Goal: Task Accomplishment & Management: Complete application form

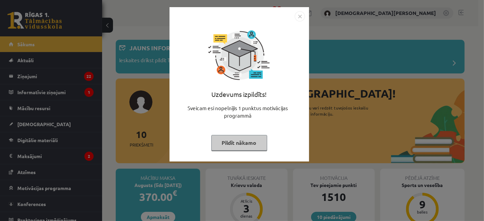
click at [257, 141] on button "Pildīt nākamo" at bounding box center [239, 143] width 56 height 16
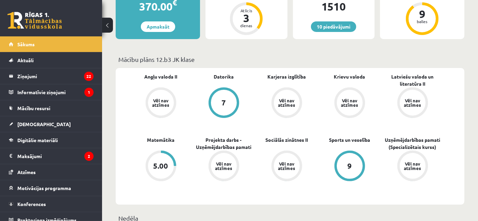
scroll to position [193, 0]
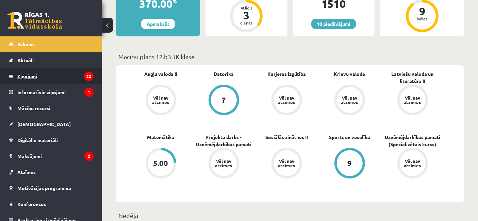
click at [48, 74] on legend "Ziņojumi 22" at bounding box center [55, 76] width 76 height 16
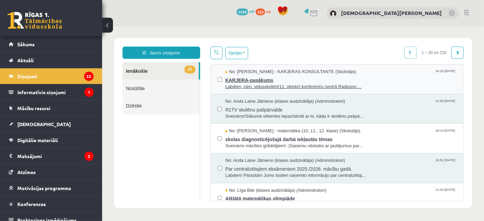
click at [375, 76] on span "KARJERA-pasākums" at bounding box center [340, 79] width 231 height 9
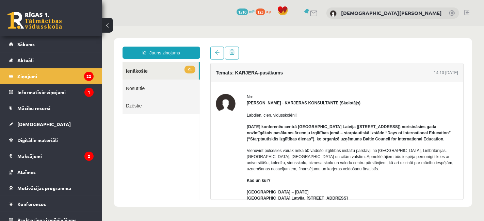
drag, startPoint x: 464, startPoint y: 102, endPoint x: 465, endPoint y: 105, distance: 3.5
click at [465, 105] on div "Temats: KARJERA-pasākums 14:10 10/10/2025 No: Karīna Saveļjeva - KARJERAS KONSU…" at bounding box center [336, 122] width 263 height 153
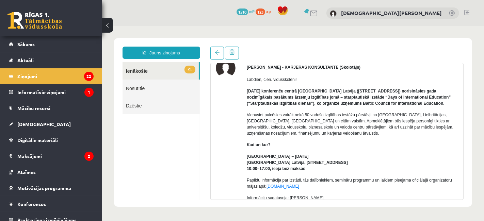
scroll to position [36, 0]
click at [216, 52] on span at bounding box center [216, 52] width 5 height 5
click at [61, 76] on legend "Ziņojumi 22" at bounding box center [55, 76] width 76 height 16
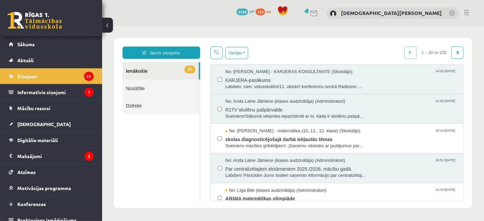
scroll to position [0, 0]
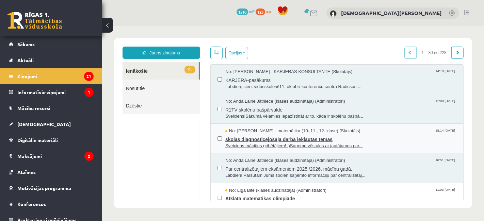
click at [261, 143] on span "Sveiciens mācīties gribētājiem! :)Saņemu vēstules ar jautājumus par..." at bounding box center [340, 146] width 231 height 6
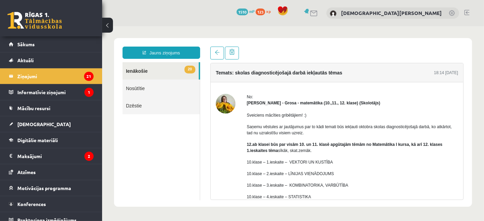
drag, startPoint x: 466, startPoint y: 102, endPoint x: 468, endPoint y: 111, distance: 8.3
click at [468, 111] on div "Temats: skolas diagnosticējošajā darbā iekļautās tēmas 18:14 07/10/2025 No: Lai…" at bounding box center [336, 122] width 263 height 153
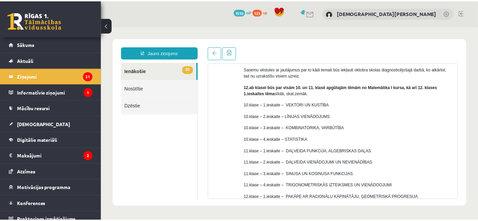
scroll to position [55, 0]
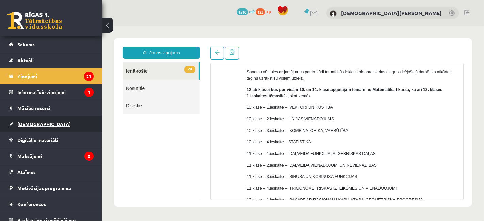
click at [29, 124] on span "[DEMOGRAPHIC_DATA]" at bounding box center [43, 124] width 53 height 6
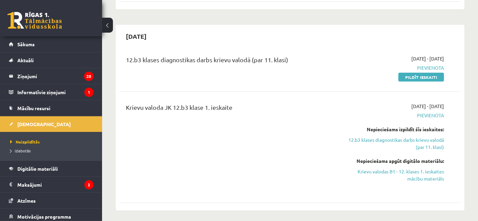
scroll to position [272, 0]
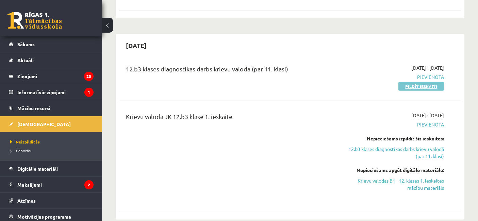
click at [406, 82] on link "Pildīt ieskaiti" at bounding box center [421, 86] width 46 height 9
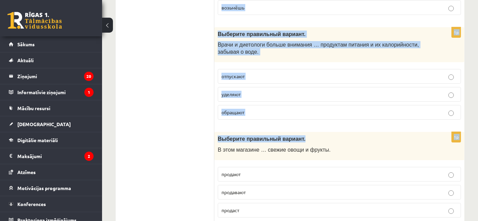
scroll to position [2730, 0]
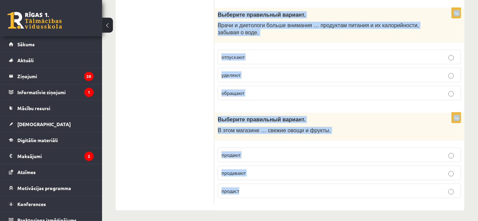
drag, startPoint x: 218, startPoint y: 99, endPoint x: 301, endPoint y: 208, distance: 136.7
copy form "Выберите правильный вариант. Марис посмотрел на часы и понял, что … осталось ма…"
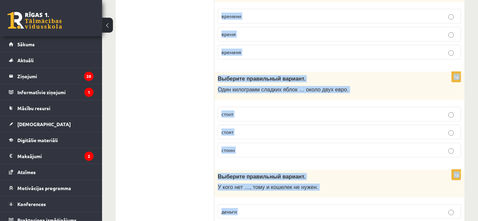
scroll to position [0, 0]
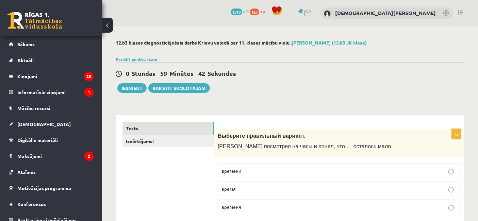
drag, startPoint x: 159, startPoint y: 206, endPoint x: 159, endPoint y: 175, distance: 30.6
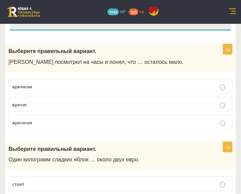
scroll to position [113, 0]
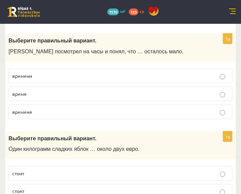
click at [66, 76] on p "времени" at bounding box center [120, 75] width 216 height 7
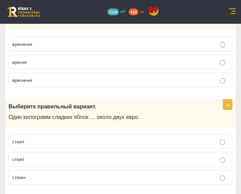
scroll to position [189, 0]
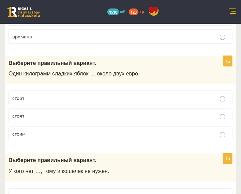
click at [42, 100] on p "стоит" at bounding box center [120, 98] width 216 height 7
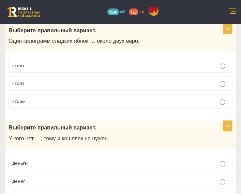
scroll to position [264, 0]
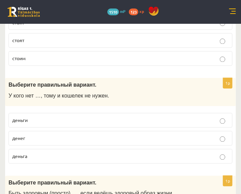
click at [33, 137] on p "денег" at bounding box center [120, 138] width 216 height 7
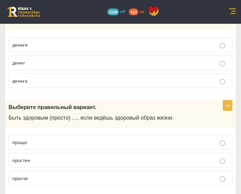
scroll to position [378, 0]
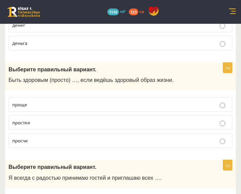
click at [32, 104] on p "проще" at bounding box center [120, 104] width 216 height 7
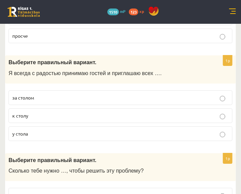
scroll to position [491, 0]
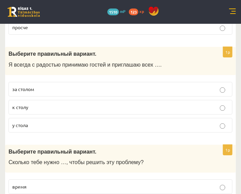
click at [53, 110] on label "к столу" at bounding box center [121, 107] width 224 height 15
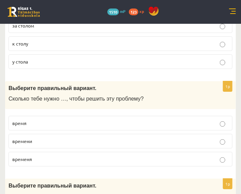
scroll to position [567, 0]
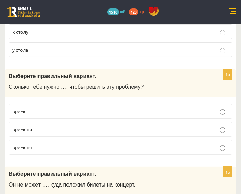
click at [43, 129] on p "времени" at bounding box center [120, 129] width 216 height 7
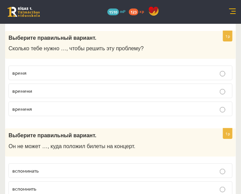
scroll to position [642, 0]
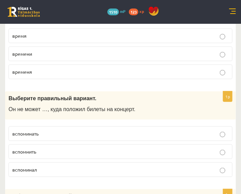
click at [46, 152] on p "вспомнить" at bounding box center [120, 151] width 216 height 7
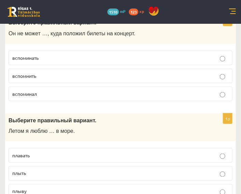
scroll to position [756, 0]
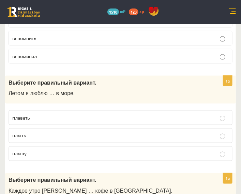
click at [29, 118] on span "плавать" at bounding box center [20, 118] width 17 height 6
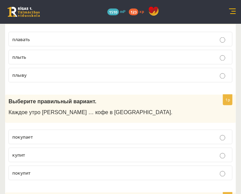
scroll to position [869, 0]
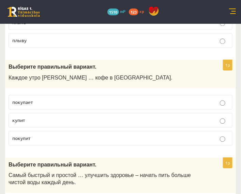
click at [36, 102] on p "покупает" at bounding box center [120, 102] width 216 height 7
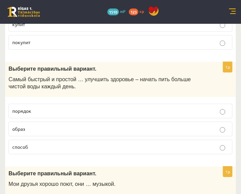
scroll to position [983, 0]
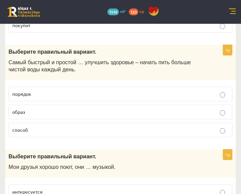
click at [49, 128] on p "способ" at bounding box center [120, 130] width 216 height 7
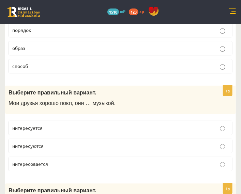
scroll to position [1059, 0]
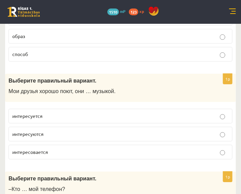
click at [43, 134] on span "интересуются" at bounding box center [27, 134] width 31 height 6
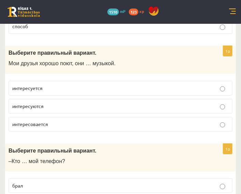
scroll to position [1134, 0]
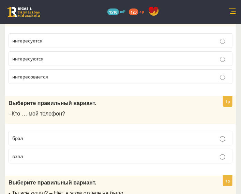
click at [42, 150] on label "взял" at bounding box center [121, 156] width 224 height 15
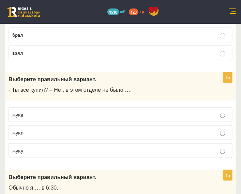
scroll to position [1247, 0]
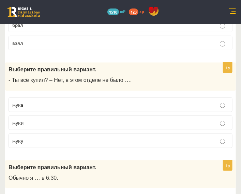
click at [29, 123] on p "муки" at bounding box center [120, 122] width 216 height 7
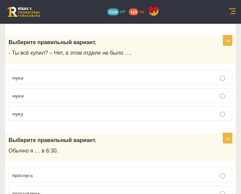
scroll to position [1323, 0]
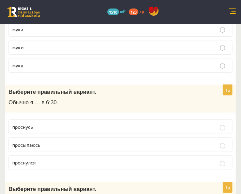
click at [46, 145] on p "просыпаюсь" at bounding box center [120, 145] width 216 height 7
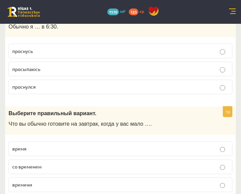
scroll to position [1437, 0]
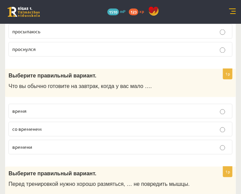
click at [34, 149] on p "времени" at bounding box center [120, 147] width 216 height 7
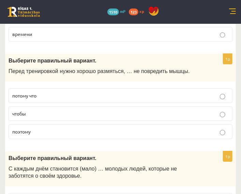
click at [49, 113] on p "чтобы" at bounding box center [120, 113] width 216 height 7
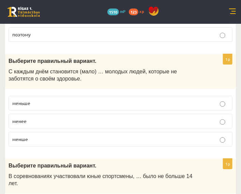
scroll to position [1663, 0]
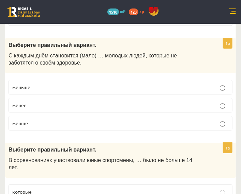
click at [28, 87] on span "меньше" at bounding box center [21, 87] width 18 height 6
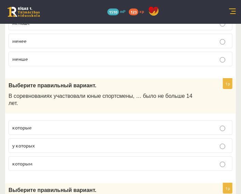
scroll to position [1739, 0]
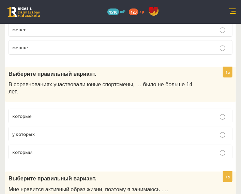
click at [55, 149] on p "которым" at bounding box center [120, 152] width 216 height 7
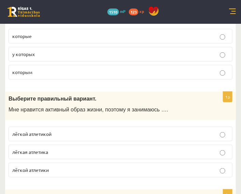
scroll to position [1852, 0]
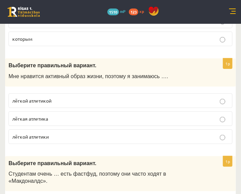
click at [58, 97] on p "лёгкой атлетикой" at bounding box center [120, 100] width 216 height 7
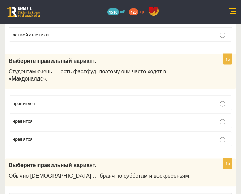
scroll to position [1966, 0]
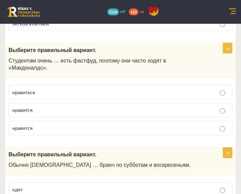
click at [42, 107] on p "нравится" at bounding box center [120, 110] width 216 height 7
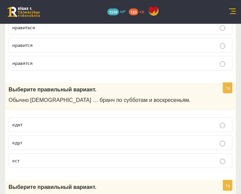
scroll to position [2042, 0]
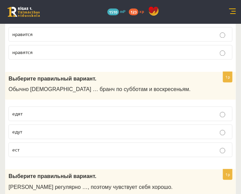
click at [27, 111] on p "едят" at bounding box center [120, 114] width 216 height 7
click at [25, 125] on label "едут" at bounding box center [121, 132] width 224 height 15
click at [28, 111] on p "едят" at bounding box center [120, 114] width 216 height 7
click at [28, 129] on p "едут" at bounding box center [120, 132] width 216 height 7
click at [16, 111] on span "едят" at bounding box center [17, 114] width 10 height 6
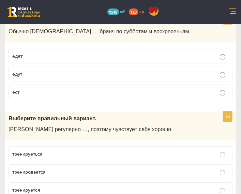
scroll to position [2117, 0]
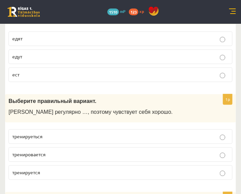
drag, startPoint x: 45, startPoint y: 159, endPoint x: 40, endPoint y: 153, distance: 7.1
click at [44, 169] on p "тренируется" at bounding box center [120, 172] width 216 height 7
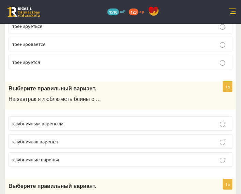
scroll to position [2230, 0]
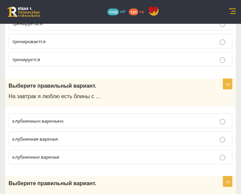
click at [65, 117] on p "клубничным вареньем" at bounding box center [120, 120] width 216 height 7
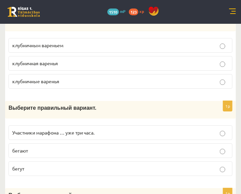
scroll to position [2344, 0]
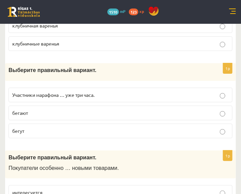
drag, startPoint x: 27, startPoint y: 82, endPoint x: 27, endPoint y: 96, distance: 14.3
click at [28, 91] on fieldset "Участники марафона … уже три часа. бегают бегут" at bounding box center [121, 112] width 224 height 56
click at [66, 128] on p "бегут" at bounding box center [120, 131] width 216 height 7
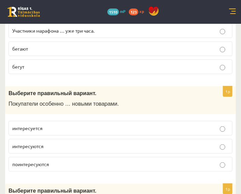
scroll to position [2420, 0]
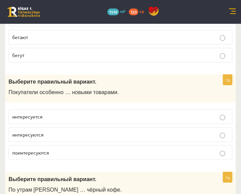
click at [52, 131] on p "интересуются" at bounding box center [120, 134] width 216 height 7
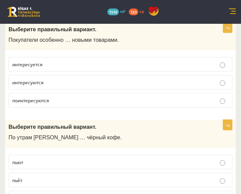
scroll to position [2495, 0]
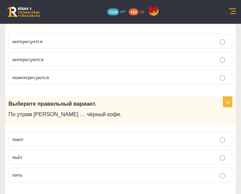
drag, startPoint x: 35, startPoint y: 138, endPoint x: 36, endPoint y: 79, distance: 59.9
click at [35, 154] on p "пьёт" at bounding box center [120, 157] width 216 height 7
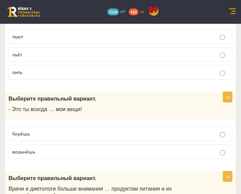
scroll to position [2608, 0]
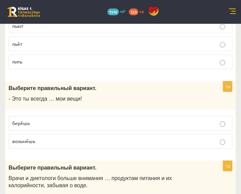
click at [38, 116] on label "берёшь" at bounding box center [121, 123] width 224 height 15
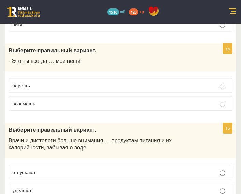
scroll to position [2684, 0]
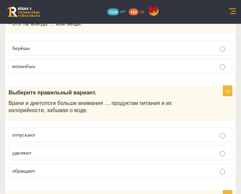
click at [39, 146] on label "уделяют" at bounding box center [121, 153] width 224 height 15
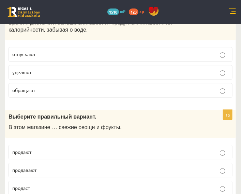
scroll to position [2766, 0]
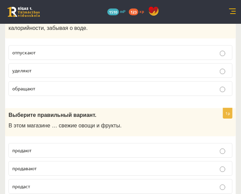
click at [38, 147] on p "продают" at bounding box center [120, 150] width 216 height 7
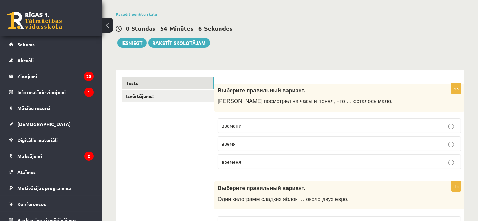
scroll to position [0, 0]
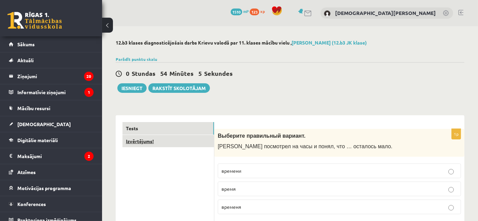
click at [169, 141] on link "Izvērtējums!" at bounding box center [168, 141] width 92 height 13
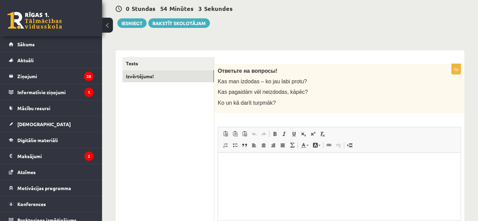
click at [285, 133] on span at bounding box center [284, 133] width 5 height 5
click at [258, 173] on html "*******" at bounding box center [339, 162] width 243 height 21
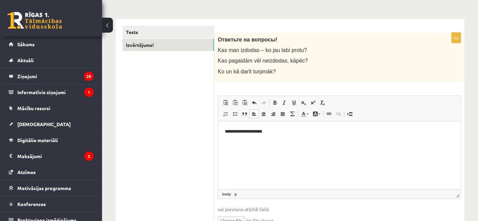
scroll to position [19, 0]
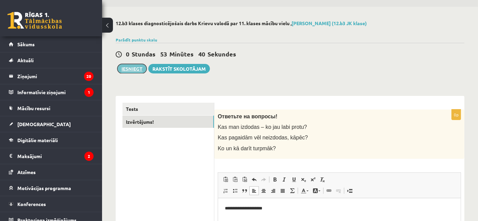
click at [136, 68] on button "Iesniegt" at bounding box center [131, 69] width 29 height 10
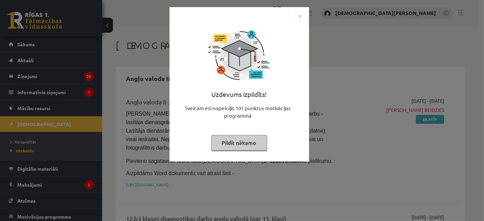
click at [235, 140] on button "Pildīt nākamo" at bounding box center [239, 143] width 56 height 16
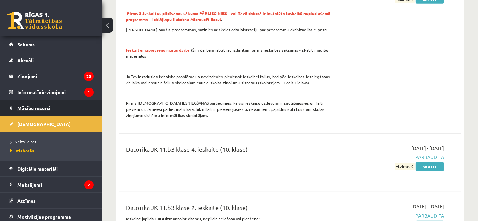
scroll to position [529, 0]
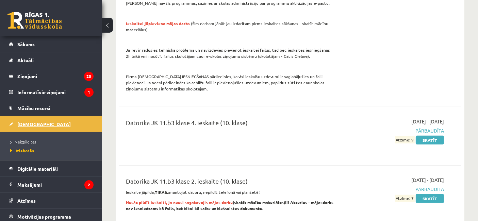
click at [27, 123] on span "[DEMOGRAPHIC_DATA]" at bounding box center [43, 124] width 53 height 6
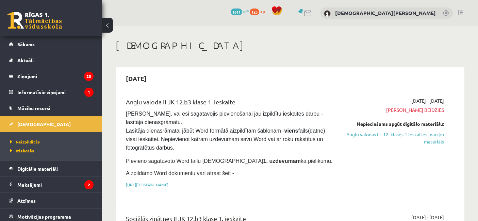
click at [27, 148] on link "Izlabotās" at bounding box center [52, 151] width 85 height 6
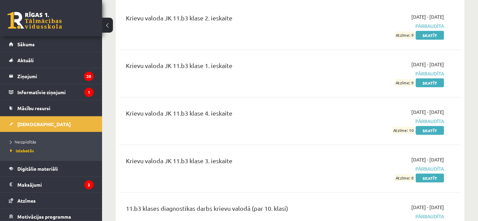
scroll to position [945, 0]
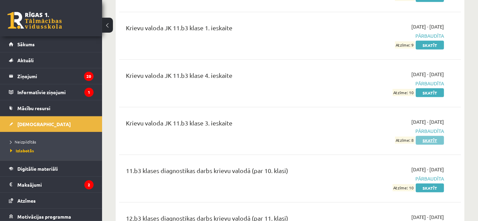
click at [428, 136] on link "Skatīt" at bounding box center [430, 140] width 28 height 9
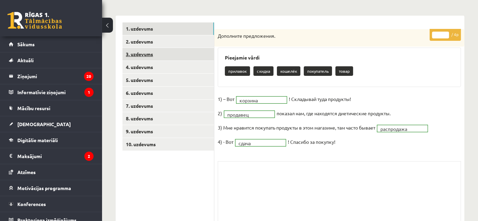
scroll to position [42, 0]
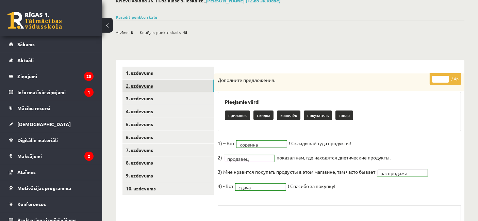
click at [179, 81] on link "2. uzdevums" at bounding box center [168, 86] width 92 height 13
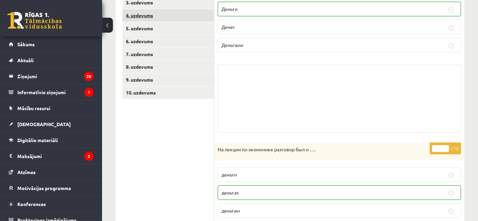
scroll to position [193, 0]
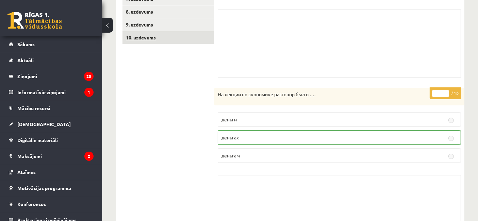
click at [158, 39] on link "10. uzdevums" at bounding box center [168, 37] width 92 height 13
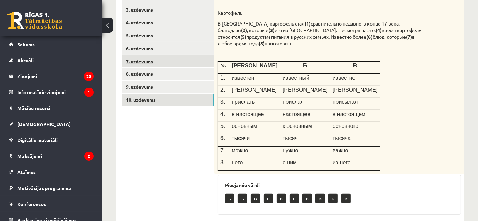
scroll to position [119, 0]
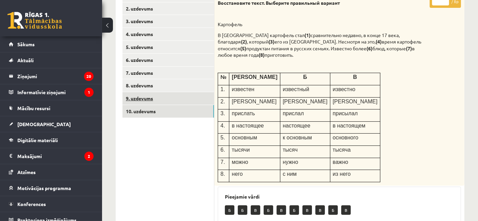
click at [161, 94] on link "9. uzdevums" at bounding box center [168, 98] width 92 height 13
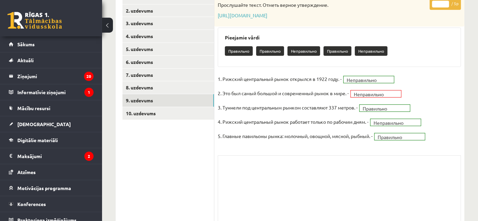
scroll to position [143, 0]
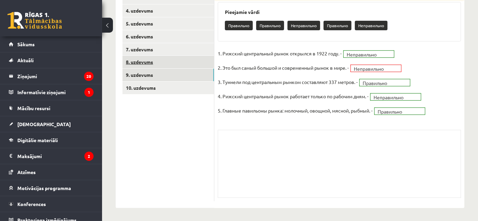
click at [174, 63] on link "8. uzdevums" at bounding box center [168, 62] width 92 height 13
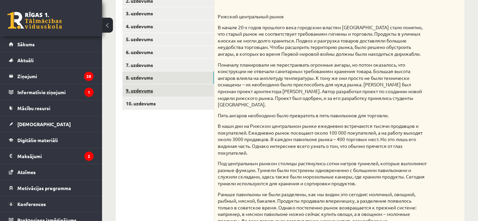
scroll to position [125, 0]
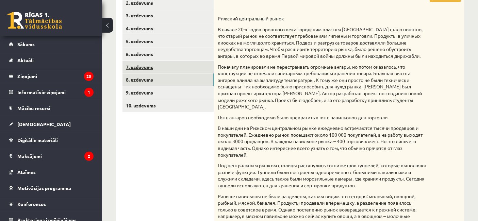
click at [165, 67] on link "7. uzdevums" at bounding box center [168, 67] width 92 height 13
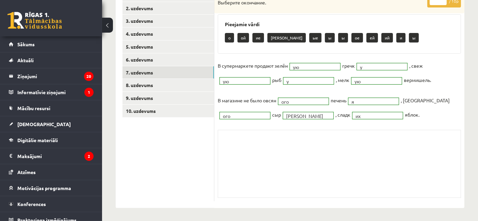
scroll to position [82, 0]
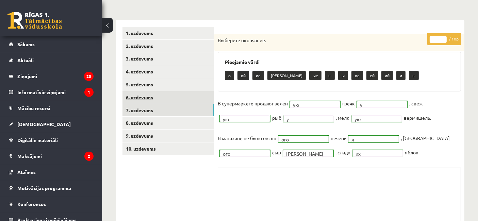
click at [170, 96] on link "6. uzdevums" at bounding box center [168, 97] width 92 height 13
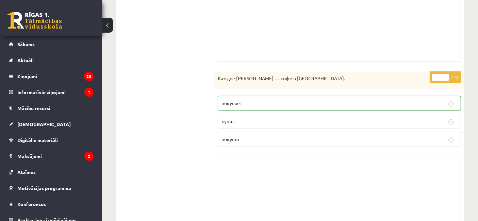
scroll to position [341, 0]
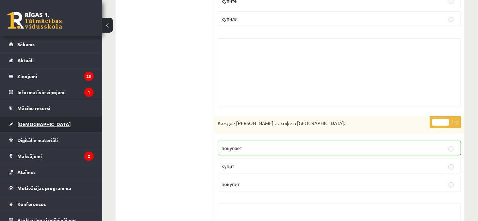
click at [39, 124] on link "[DEMOGRAPHIC_DATA]" at bounding box center [51, 124] width 85 height 16
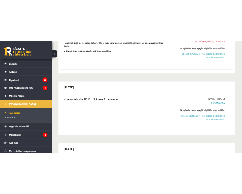
scroll to position [302, 0]
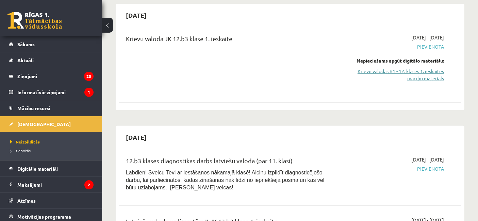
click at [439, 70] on link "Krievu valodas B1 - 12. klases 1. ieskaites mācību materiāls" at bounding box center [394, 75] width 99 height 14
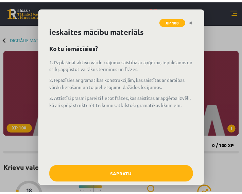
scroll to position [26, 0]
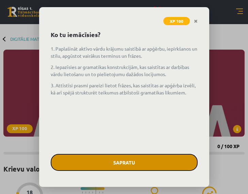
click at [119, 166] on button "Sapratu" at bounding box center [124, 162] width 147 height 17
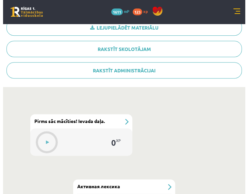
scroll to position [227, 0]
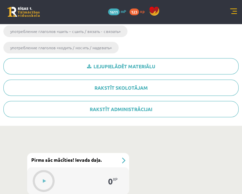
click at [40, 171] on div at bounding box center [44, 181] width 22 height 22
click at [43, 180] on icon at bounding box center [44, 181] width 3 height 4
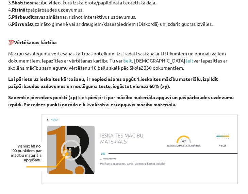
scroll to position [443, 0]
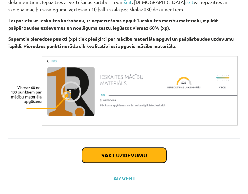
click at [121, 153] on button "Sākt uzdevumu" at bounding box center [124, 155] width 84 height 15
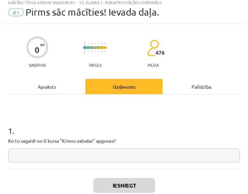
scroll to position [4, 0]
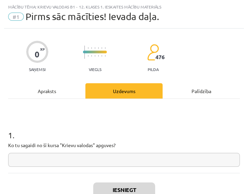
click at [77, 158] on input "text" at bounding box center [124, 160] width 232 height 14
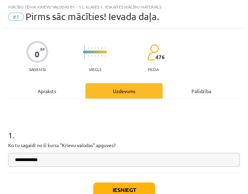
type input "**********"
click at [136, 189] on button "Iesniegt" at bounding box center [124, 190] width 62 height 15
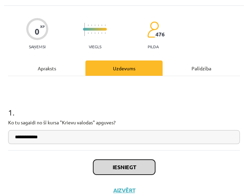
scroll to position [38, 0]
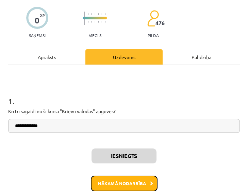
click at [114, 178] on button "Nākamā nodarbība" at bounding box center [124, 184] width 67 height 16
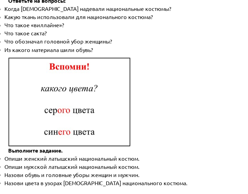
scroll to position [1103, 0]
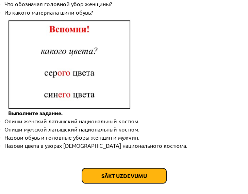
click at [93, 168] on button "Sākt uzdevumu" at bounding box center [124, 175] width 84 height 15
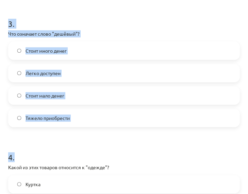
scroll to position [515, 0]
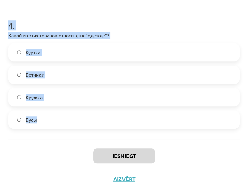
drag, startPoint x: 10, startPoint y: 135, endPoint x: 120, endPoint y: 123, distance: 111.2
copy form "1 . Какая форма оплаты использует наличные? Оплата кредитной карточкой Оплата п…"
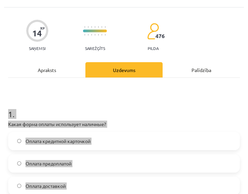
scroll to position [0, 0]
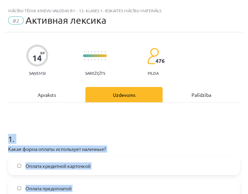
click at [136, 146] on p "Какая форма оплаты использует наличные?" at bounding box center [124, 149] width 232 height 7
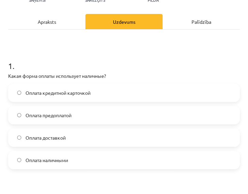
scroll to position [76, 0]
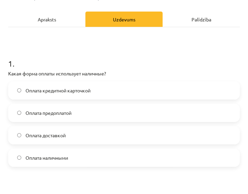
click at [84, 155] on label "Оплата наличными" at bounding box center [124, 157] width 230 height 17
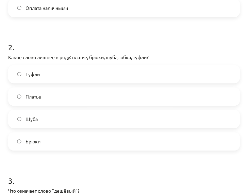
scroll to position [227, 0]
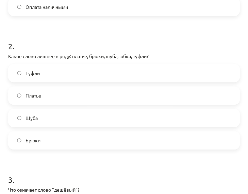
click at [112, 69] on label "Туфли" at bounding box center [124, 73] width 230 height 17
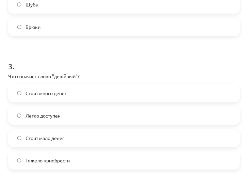
scroll to position [378, 0]
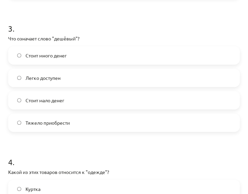
click at [82, 101] on label "Стоит мало денег" at bounding box center [124, 100] width 230 height 17
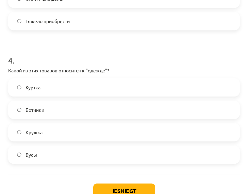
scroll to position [491, 0]
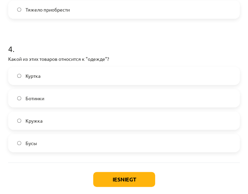
click at [55, 100] on label "Ботинки" at bounding box center [124, 98] width 230 height 17
click at [60, 76] on label "Куртка" at bounding box center [124, 75] width 230 height 17
click at [102, 178] on button "Iesniegt" at bounding box center [124, 179] width 62 height 15
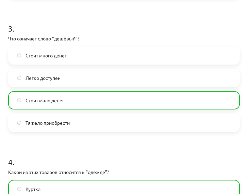
scroll to position [536, 0]
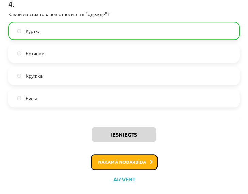
click at [116, 159] on button "Nākamā nodarbība" at bounding box center [124, 162] width 67 height 16
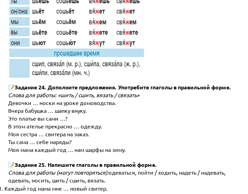
scroll to position [3625, 0]
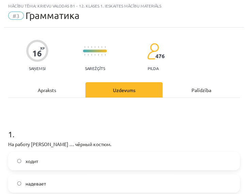
scroll to position [4, 0]
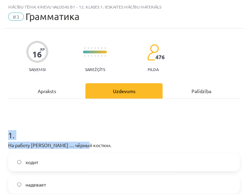
drag, startPoint x: 7, startPoint y: 134, endPoint x: 103, endPoint y: 140, distance: 95.7
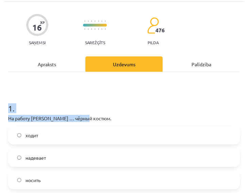
scroll to position [42, 0]
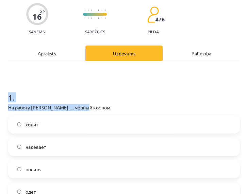
click at [102, 87] on h1 "1 ." at bounding box center [124, 91] width 232 height 21
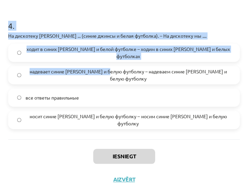
scroll to position [526, 0]
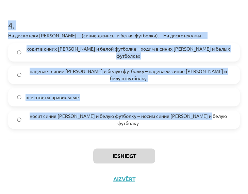
drag, startPoint x: 7, startPoint y: 61, endPoint x: 215, endPoint y: 119, distance: 215.9
copy form "1 . На работу Янис … чёрный костюм. ходит надевает носить одет 2 . В школу мы .…"
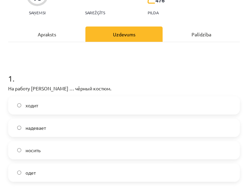
scroll to position [72, 0]
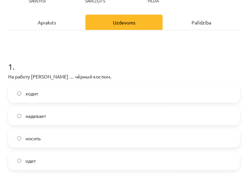
click at [54, 113] on label "надевает" at bounding box center [124, 116] width 230 height 17
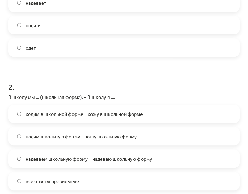
scroll to position [224, 0]
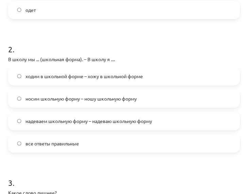
click at [55, 140] on span "все ответы правильные" at bounding box center [52, 143] width 53 height 7
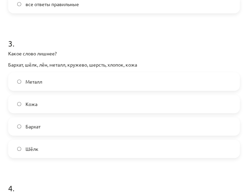
scroll to position [375, 0]
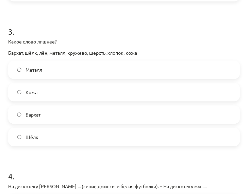
click at [45, 72] on label "Металл" at bounding box center [124, 69] width 230 height 17
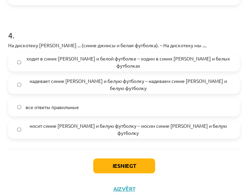
scroll to position [526, 0]
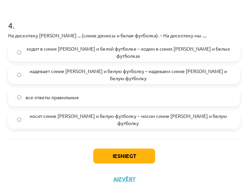
click at [64, 73] on span "надевает синие джинсы и белую футболку – надеваем синие джинсы и белую футболку" at bounding box center [129, 75] width 206 height 14
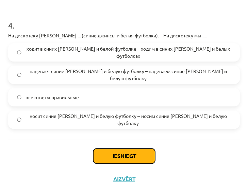
click at [102, 151] on button "Iesniegt" at bounding box center [124, 156] width 62 height 15
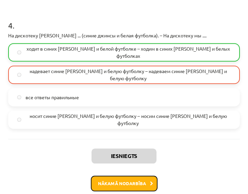
click at [120, 179] on button "Nākamā nodarbība" at bounding box center [124, 184] width 67 height 16
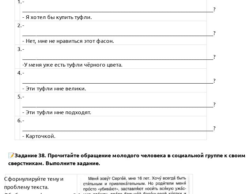
scroll to position [2809, 0]
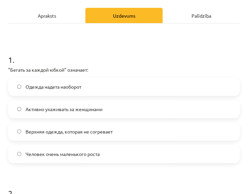
scroll to position [80, 0]
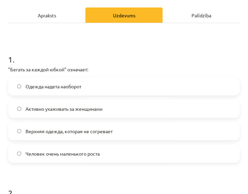
click at [39, 113] on label "Активно ухаживать за женщинами" at bounding box center [124, 108] width 230 height 17
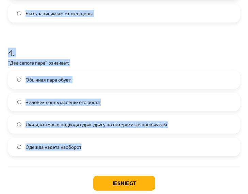
scroll to position [515, 0]
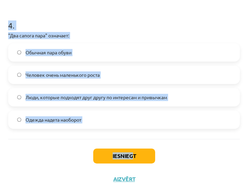
drag, startPoint x: 7, startPoint y: 82, endPoint x: 129, endPoint y: 143, distance: 136.3
copy div "2 . "Шиворот-навыворот" означает: Одежда надета наоборот, наизнанку Активно уха…"
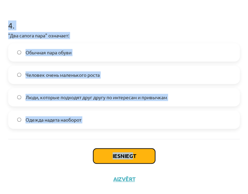
click at [121, 158] on button "Iesniegt" at bounding box center [124, 156] width 62 height 15
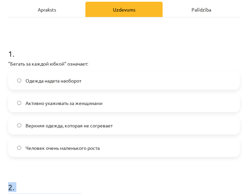
scroll to position [151, 0]
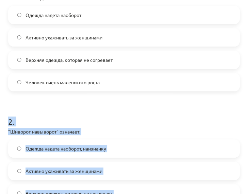
click at [98, 145] on span "Одежда надета наоборот, наизнанку" at bounding box center [66, 148] width 81 height 7
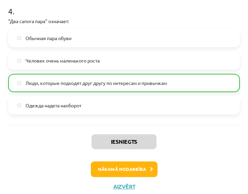
scroll to position [536, 0]
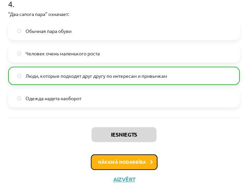
click at [133, 159] on button "Nākamā nodarbība" at bounding box center [124, 162] width 67 height 16
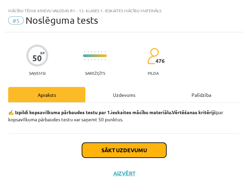
click at [97, 144] on button "Sākt uzdevumu" at bounding box center [124, 150] width 84 height 15
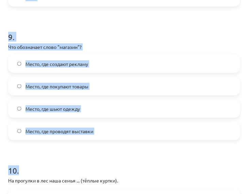
scroll to position [1317, 0]
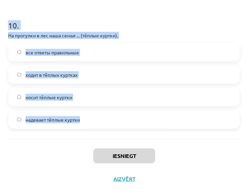
drag, startPoint x: 6, startPoint y: 101, endPoint x: 104, endPoint y: 117, distance: 98.6
copy form "1 . На праздник я … своё любимое платье. надеваю беру все ответы правильные нош…"
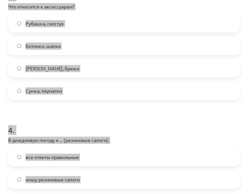
scroll to position [372, 0]
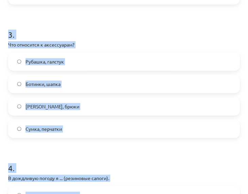
click at [133, 44] on p "Что относится к аксессуарам?" at bounding box center [124, 44] width 232 height 7
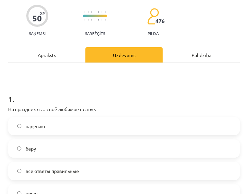
scroll to position [38, 0]
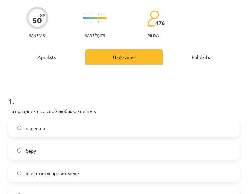
drag, startPoint x: 62, startPoint y: 133, endPoint x: 60, endPoint y: 129, distance: 4.3
click at [61, 132] on label "надеваю" at bounding box center [124, 128] width 230 height 17
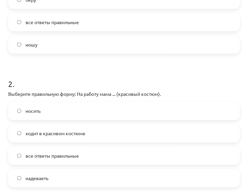
scroll to position [227, 0]
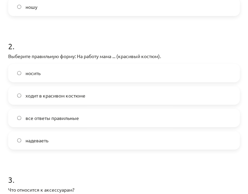
click at [83, 93] on span "ходит в красивом костюме" at bounding box center [56, 95] width 60 height 7
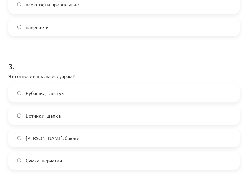
scroll to position [378, 0]
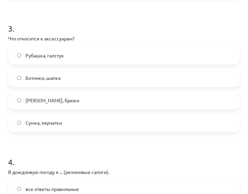
click at [71, 128] on label "Сумка, перчатки" at bounding box center [124, 122] width 230 height 17
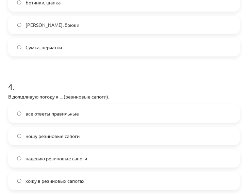
scroll to position [529, 0]
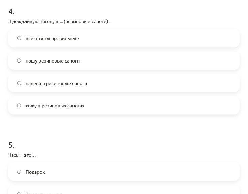
click at [73, 41] on span "все ответы правильные" at bounding box center [52, 38] width 53 height 7
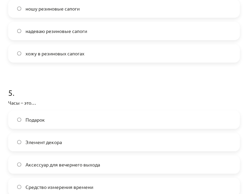
scroll to position [642, 0]
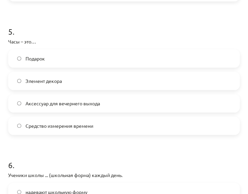
click at [99, 119] on label "Средство измерения времени" at bounding box center [124, 125] width 230 height 17
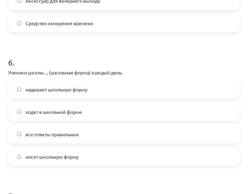
scroll to position [756, 0]
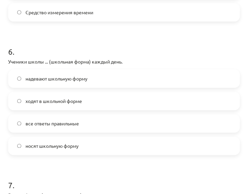
click at [64, 124] on span "все ответы правильные" at bounding box center [52, 123] width 53 height 7
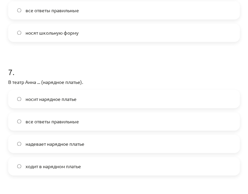
click at [69, 117] on label "все ответы правильные" at bounding box center [124, 121] width 230 height 17
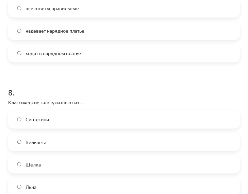
scroll to position [1021, 0]
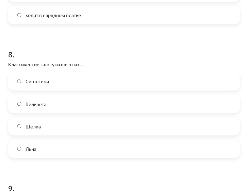
click at [58, 128] on label "Шёлка" at bounding box center [124, 126] width 230 height 17
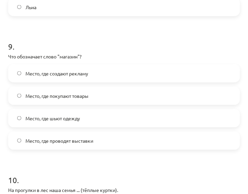
scroll to position [1172, 0]
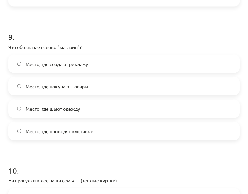
click at [88, 85] on span "Место, где покупают товары" at bounding box center [57, 86] width 63 height 7
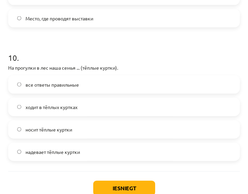
scroll to position [1285, 0]
click at [79, 85] on label "все ответы правильные" at bounding box center [124, 84] width 230 height 17
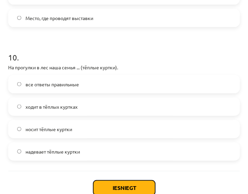
click at [127, 185] on button "Iesniegt" at bounding box center [124, 188] width 62 height 15
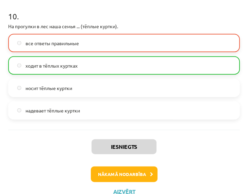
scroll to position [1339, 0]
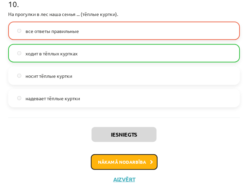
click at [114, 165] on button "Nākamā nodarbība" at bounding box center [124, 162] width 67 height 16
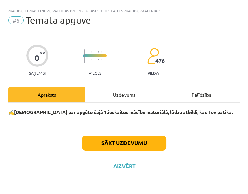
scroll to position [0, 0]
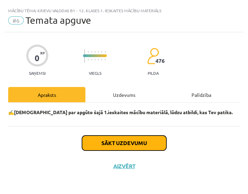
click at [104, 139] on button "Sākt uzdevumu" at bounding box center [124, 143] width 84 height 15
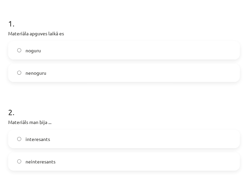
scroll to position [113, 0]
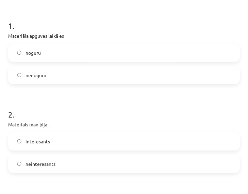
click at [39, 70] on label "nenoguru" at bounding box center [124, 75] width 230 height 17
click at [62, 141] on label "interesants" at bounding box center [124, 141] width 230 height 17
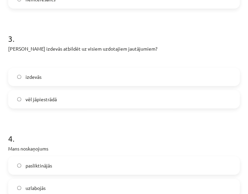
scroll to position [302, 0]
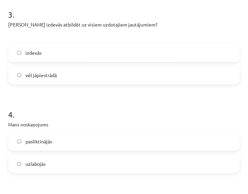
click at [45, 54] on label "izdevās" at bounding box center [124, 52] width 230 height 17
click at [59, 65] on div "izdevās vēl jāpiestrādā" at bounding box center [124, 64] width 232 height 41
click at [61, 75] on label "vēl jāpiestrādā" at bounding box center [124, 75] width 230 height 17
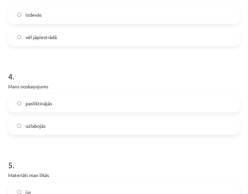
click at [57, 128] on label "uzlabojās" at bounding box center [124, 125] width 230 height 17
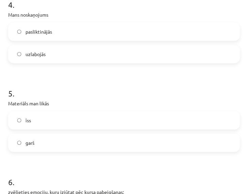
scroll to position [454, 0]
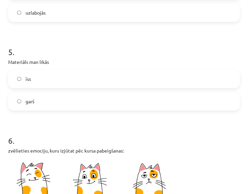
click at [22, 82] on label "īss" at bounding box center [124, 78] width 230 height 17
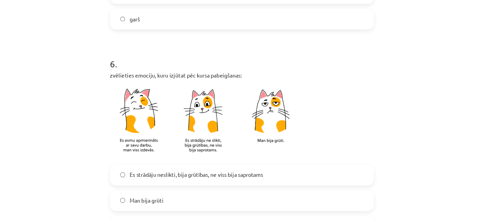
scroll to position [605, 0]
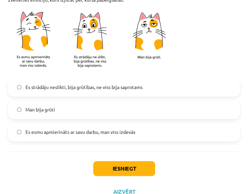
click at [48, 89] on span "Es strādāju neslikti, bija grūtības, ne viss bija saprotams" at bounding box center [84, 87] width 117 height 7
click at [70, 135] on label "Es esmu apmierināts ar savu darbu, man viss izdevās" at bounding box center [124, 132] width 230 height 17
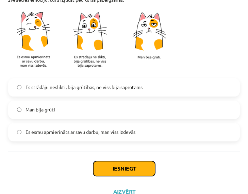
click at [110, 166] on button "Iesniegt" at bounding box center [124, 168] width 62 height 15
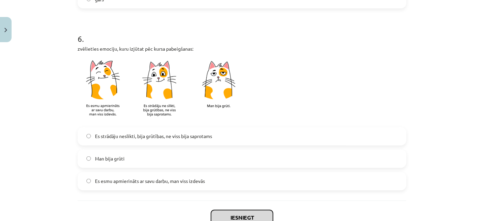
scroll to position [616, 0]
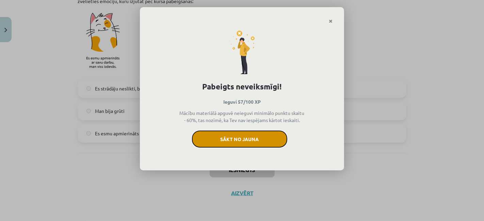
click at [222, 144] on button "Sākt no jauna" at bounding box center [239, 139] width 95 height 17
click at [227, 141] on button "Sākt no jauna" at bounding box center [239, 139] width 95 height 17
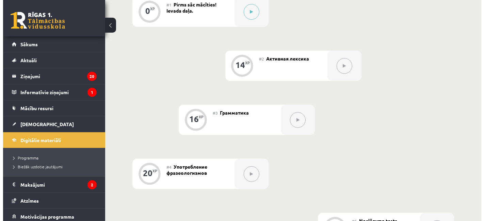
scroll to position [60, 0]
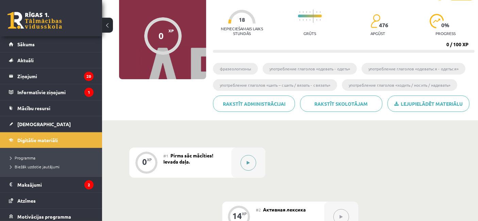
click at [248, 159] on button at bounding box center [249, 163] width 16 height 16
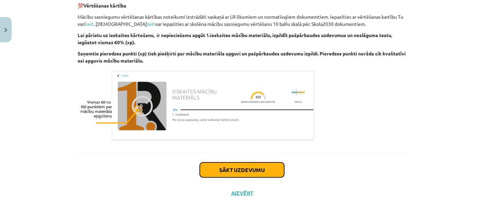
click at [237, 171] on button "Sākt uzdevumu" at bounding box center [242, 170] width 84 height 15
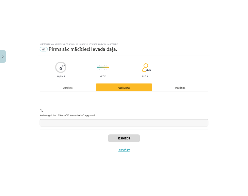
scroll to position [17, 0]
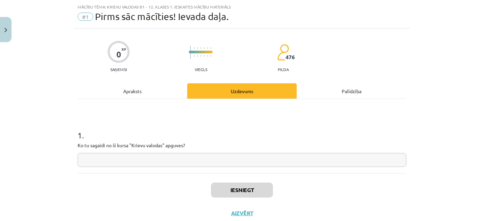
click at [213, 158] on input "text" at bounding box center [242, 160] width 329 height 14
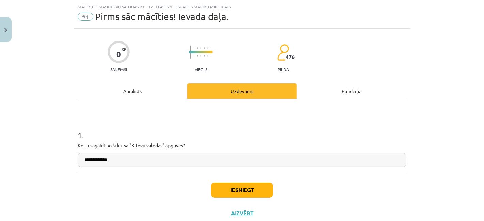
type input "**********"
click at [249, 189] on button "Iesniegt" at bounding box center [242, 190] width 62 height 15
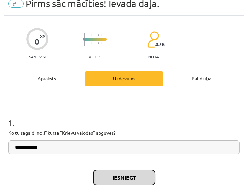
scroll to position [37, 0]
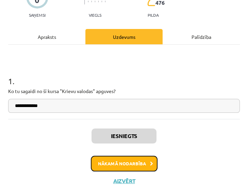
click at [125, 163] on button "Nākamā nodarbība" at bounding box center [124, 163] width 67 height 16
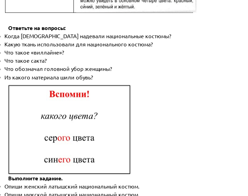
scroll to position [1102, 0]
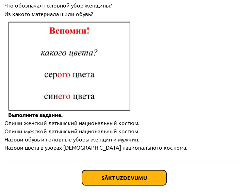
click at [108, 170] on button "Sākt uzdevumu" at bounding box center [124, 177] width 84 height 15
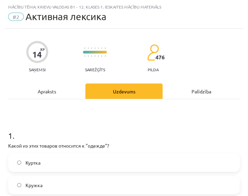
scroll to position [42, 0]
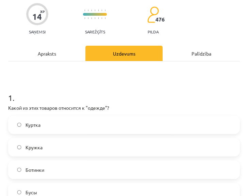
click at [49, 132] on label "Куртка" at bounding box center [124, 124] width 230 height 17
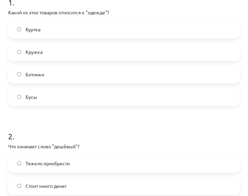
scroll to position [193, 0]
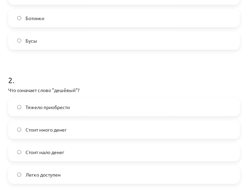
click at [58, 154] on span "Стоит мало денег" at bounding box center [45, 151] width 39 height 7
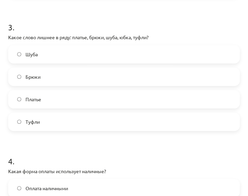
scroll to position [382, 0]
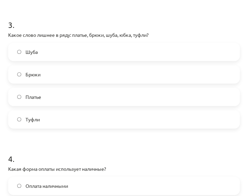
click at [56, 118] on label "Туфли" at bounding box center [124, 119] width 230 height 17
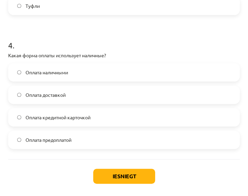
scroll to position [513, 0]
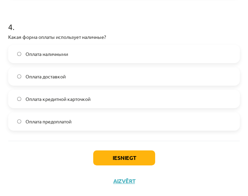
click at [86, 55] on label "Оплата наличными" at bounding box center [124, 53] width 230 height 17
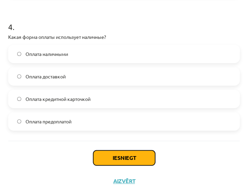
click at [132, 155] on button "Iesniegt" at bounding box center [124, 157] width 62 height 15
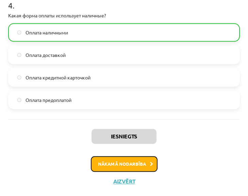
click at [114, 166] on button "Nākamā nodarbība" at bounding box center [124, 164] width 67 height 16
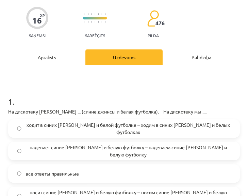
scroll to position [113, 0]
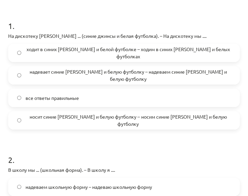
click at [103, 76] on span "надевает синие джинсы и белую футболку – надеваем синие джинсы и белую футболку" at bounding box center [129, 75] width 206 height 14
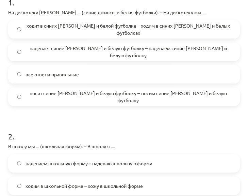
scroll to position [227, 0]
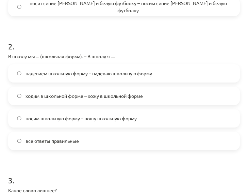
click at [93, 145] on label "все ответы правильные" at bounding box center [124, 140] width 230 height 17
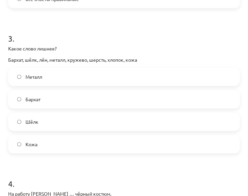
scroll to position [378, 0]
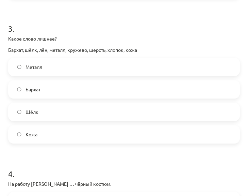
click at [98, 74] on label "Металл" at bounding box center [124, 66] width 230 height 17
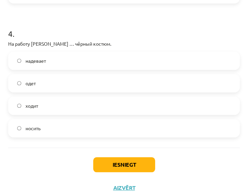
scroll to position [525, 0]
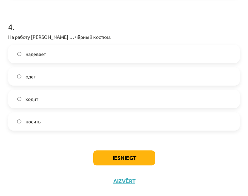
click at [120, 54] on label "надевает" at bounding box center [124, 53] width 230 height 17
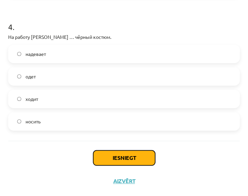
click at [124, 161] on button "Iesniegt" at bounding box center [124, 157] width 62 height 15
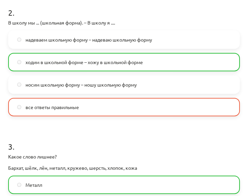
scroll to position [109, 0]
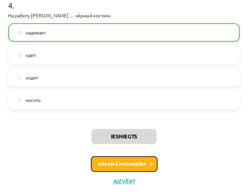
click at [117, 163] on button "Nākamā nodarbība" at bounding box center [124, 164] width 67 height 16
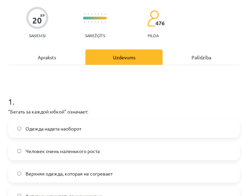
scroll to position [80, 0]
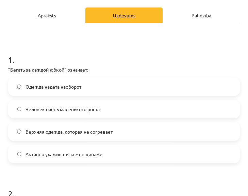
click at [106, 154] on label "Активно ухаживать за женщинами" at bounding box center [124, 153] width 230 height 17
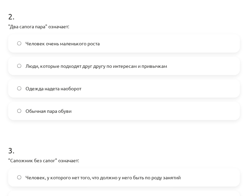
scroll to position [268, 0]
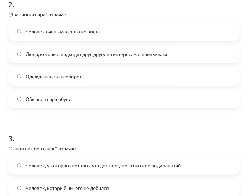
click at [162, 58] on label "Люди, которые подходят друг другу по интересам и привычкам" at bounding box center [124, 53] width 230 height 17
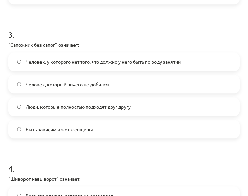
scroll to position [382, 0]
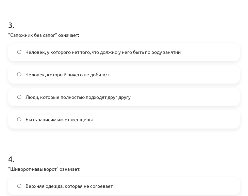
click at [148, 55] on label "Человек, у которого нет того, что должно у него быть по роду занятий" at bounding box center [124, 51] width 230 height 17
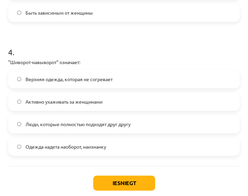
scroll to position [495, 0]
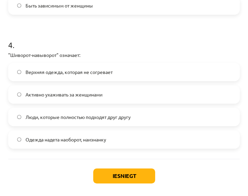
click at [66, 143] on label "Одежда надета наоборот, наизнанку" at bounding box center [124, 139] width 230 height 17
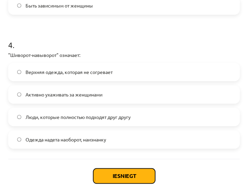
click at [127, 173] on button "Iesniegt" at bounding box center [124, 175] width 62 height 15
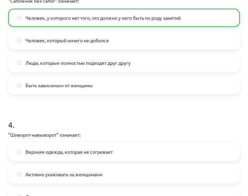
scroll to position [535, 0]
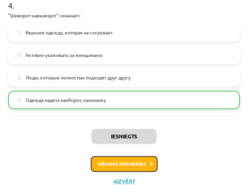
click at [108, 158] on button "Nākamā nodarbība" at bounding box center [124, 164] width 67 height 16
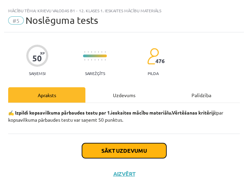
click at [96, 148] on button "Sākt uzdevumu" at bounding box center [124, 150] width 84 height 15
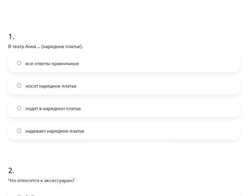
scroll to position [113, 0]
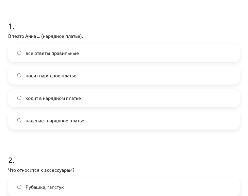
click at [87, 125] on label "надевает нарядное платье" at bounding box center [124, 120] width 230 height 17
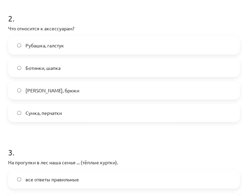
scroll to position [264, 0]
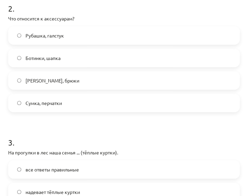
click at [71, 99] on label "Сумка, перчатки" at bounding box center [124, 102] width 230 height 17
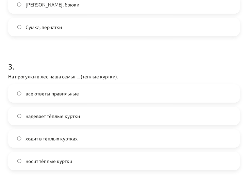
scroll to position [378, 0]
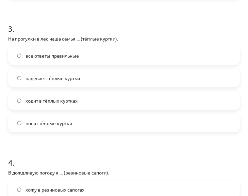
click at [111, 99] on label "ходит в тёплых куртках" at bounding box center [124, 100] width 230 height 17
click at [30, 82] on label "надевает тёплые куртки" at bounding box center [124, 77] width 230 height 17
click at [101, 92] on label "ходит в тёплых куртках" at bounding box center [124, 100] width 230 height 17
click at [73, 78] on span "надевает тёплые куртки" at bounding box center [53, 78] width 54 height 7
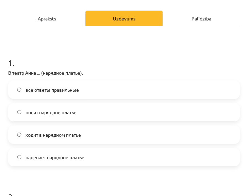
scroll to position [76, 0]
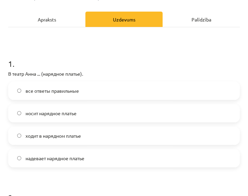
drag, startPoint x: 77, startPoint y: 146, endPoint x: 70, endPoint y: 135, distance: 12.3
click at [76, 145] on div "все ответы правильные носит нарядное платье ходит в нарядном платье надевает на…" at bounding box center [124, 124] width 232 height 86
click at [70, 135] on span "ходит в нарядном платье" at bounding box center [53, 135] width 55 height 7
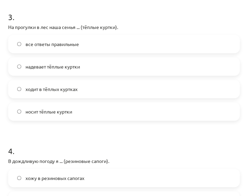
scroll to position [378, 0]
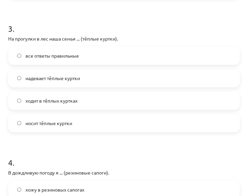
drag, startPoint x: 80, startPoint y: 99, endPoint x: 87, endPoint y: 93, distance: 8.9
click at [80, 98] on label "ходит в тёплых куртках" at bounding box center [124, 100] width 230 height 17
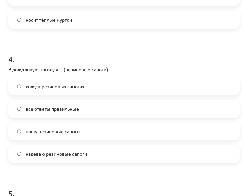
scroll to position [529, 0]
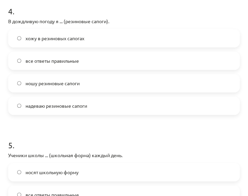
click at [105, 108] on label "надеваю резиновые сапоги" at bounding box center [124, 105] width 230 height 17
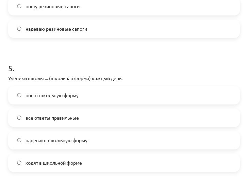
scroll to position [642, 0]
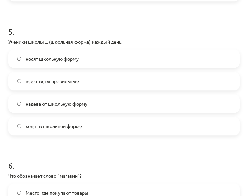
click at [121, 87] on label "все ответы правильные" at bounding box center [124, 80] width 230 height 17
click at [44, 129] on label "ходят в школьной форме" at bounding box center [124, 125] width 230 height 17
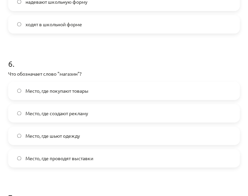
scroll to position [756, 0]
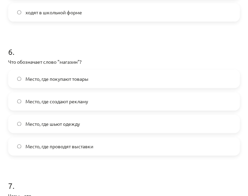
click at [77, 148] on span "Место, где проводят выставки" at bounding box center [60, 146] width 68 height 7
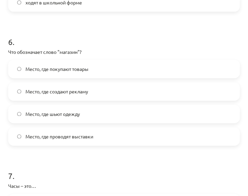
scroll to position [794, 0]
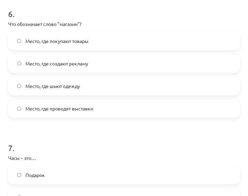
click at [68, 82] on span "Место, где шьют одежду" at bounding box center [53, 85] width 54 height 7
click at [73, 66] on label "Место, где создают рекламу" at bounding box center [124, 63] width 230 height 17
click at [76, 39] on span "Место, где покупают товары" at bounding box center [57, 40] width 63 height 7
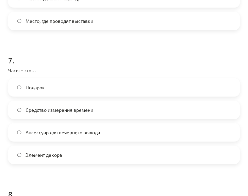
scroll to position [907, 0]
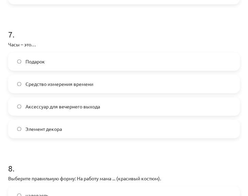
click at [115, 128] on label "Элемент декора" at bounding box center [124, 128] width 230 height 17
click at [116, 101] on label "Аксессуар для вечернего выхода" at bounding box center [124, 106] width 230 height 17
click at [113, 80] on label "Средство измерения времени" at bounding box center [124, 83] width 230 height 17
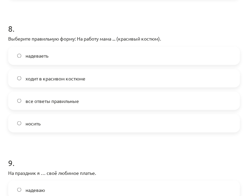
scroll to position [1059, 0]
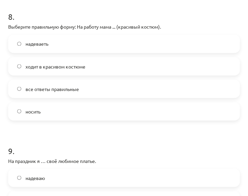
click at [130, 66] on label "ходит в красивом костюме" at bounding box center [124, 66] width 230 height 17
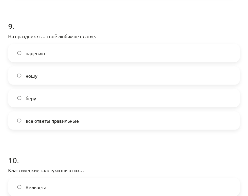
scroll to position [1172, 0]
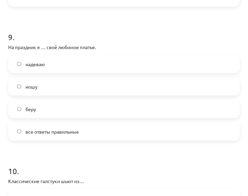
click at [53, 61] on label "надеваю" at bounding box center [124, 63] width 230 height 17
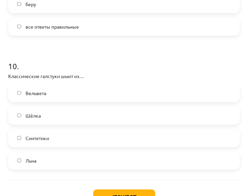
scroll to position [1316, 0]
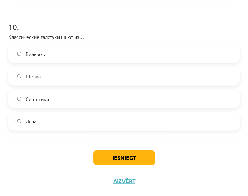
click at [58, 77] on label "Шёлка" at bounding box center [124, 76] width 230 height 17
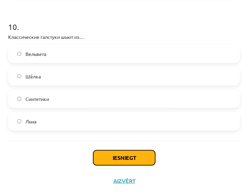
click at [118, 150] on button "Iesniegt" at bounding box center [124, 157] width 62 height 15
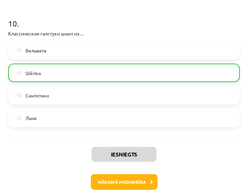
scroll to position [1337, 0]
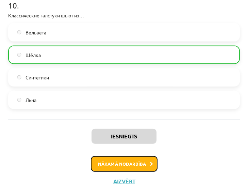
click at [133, 160] on button "Nākamā nodarbība" at bounding box center [124, 164] width 67 height 16
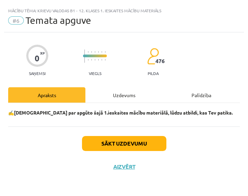
scroll to position [0, 0]
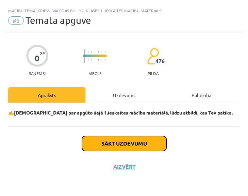
click at [110, 136] on button "Sākt uzdevumu" at bounding box center [124, 143] width 84 height 15
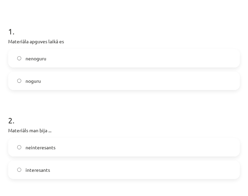
scroll to position [76, 0]
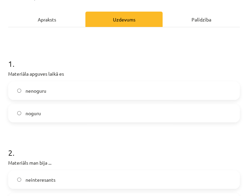
click at [63, 97] on label "nenoguru" at bounding box center [124, 90] width 230 height 17
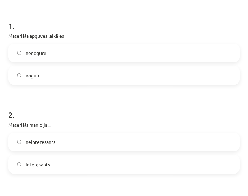
click at [56, 166] on label "interesants" at bounding box center [124, 163] width 230 height 17
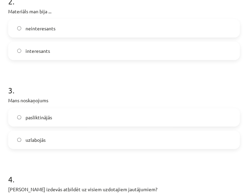
click at [65, 142] on label "uzlabojās" at bounding box center [124, 139] width 230 height 17
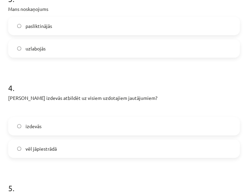
scroll to position [340, 0]
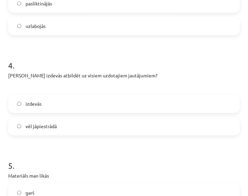
click at [52, 107] on label "izdevās" at bounding box center [124, 103] width 230 height 17
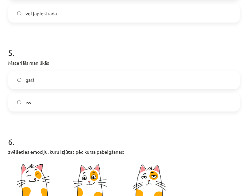
scroll to position [454, 0]
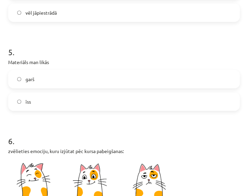
click at [43, 100] on label "īss" at bounding box center [124, 101] width 230 height 17
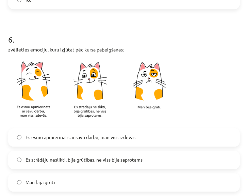
scroll to position [567, 0]
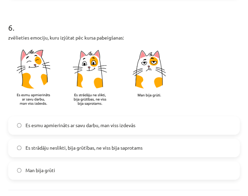
click at [39, 128] on label "Es esmu apmierināts ar savu darbu, man viss izdevās" at bounding box center [124, 125] width 230 height 17
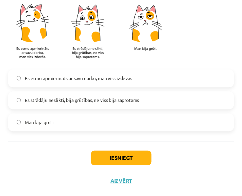
scroll to position [616, 0]
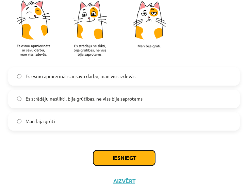
click at [109, 154] on button "Iesniegt" at bounding box center [124, 157] width 62 height 15
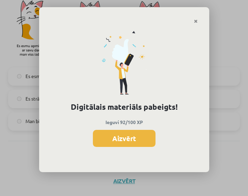
click at [121, 130] on button "Aizvērt" at bounding box center [124, 138] width 63 height 17
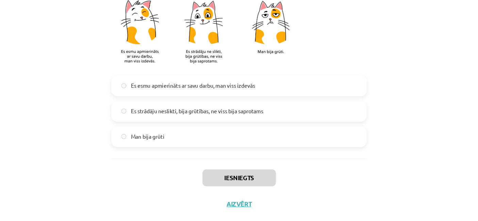
scroll to position [135, 0]
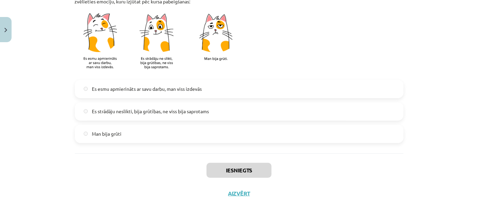
click at [237, 195] on div "Iesniegts Aizvērt" at bounding box center [239, 177] width 329 height 48
click at [237, 195] on button "Aizvērt" at bounding box center [239, 193] width 26 height 7
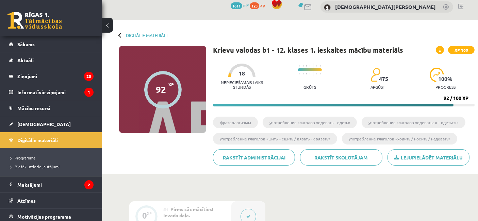
scroll to position [0, 0]
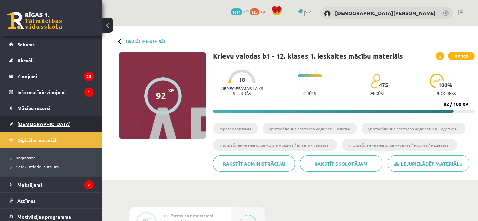
click at [24, 126] on span "[DEMOGRAPHIC_DATA]" at bounding box center [43, 124] width 53 height 6
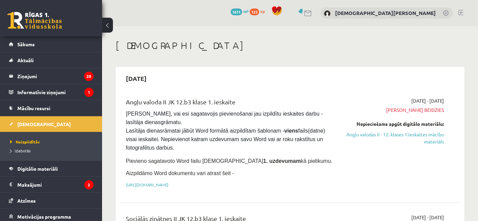
scroll to position [189, 0]
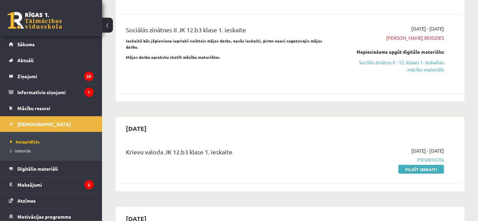
drag, startPoint x: 416, startPoint y: 167, endPoint x: 282, endPoint y: 34, distance: 189.4
click at [416, 167] on link "Pildīt ieskaiti" at bounding box center [421, 169] width 46 height 9
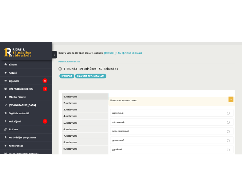
scroll to position [38, 0]
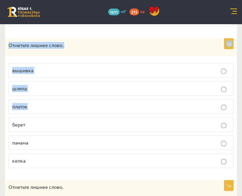
drag, startPoint x: 7, startPoint y: 109, endPoint x: 64, endPoint y: 114, distance: 56.7
click at [64, 114] on form "1p Отметьте лишнее слово нарядный шёлковый повседневный домашний удобный праздн…" at bounding box center [121, 102] width 218 height 424
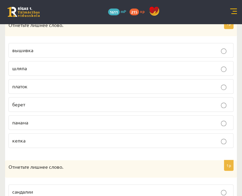
click at [64, 115] on label "панама" at bounding box center [121, 122] width 225 height 15
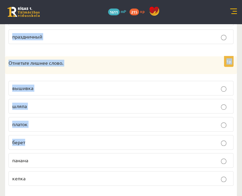
scroll to position [372, 0]
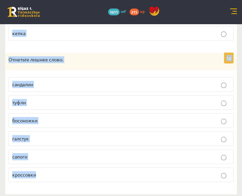
drag, startPoint x: 9, startPoint y: 148, endPoint x: 52, endPoint y: 168, distance: 47.8
copy form "Отметьте лишнее слово нарядный шёлковый повседневный домашний удобный праздничн…"
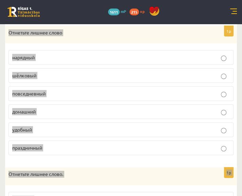
scroll to position [31, 0]
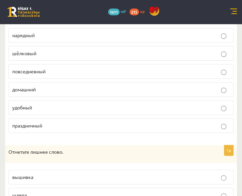
scroll to position [145, 0]
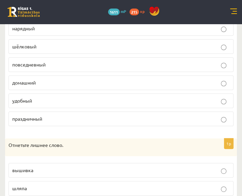
click at [58, 38] on fieldset "нарядный шёлковый повседневный домашний удобный праздничный" at bounding box center [121, 73] width 225 height 110
click at [57, 42] on label "шёлковый" at bounding box center [121, 46] width 225 height 15
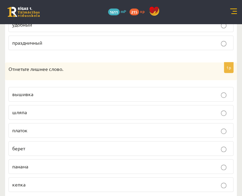
click at [40, 96] on p "вышивка" at bounding box center [121, 94] width 218 height 7
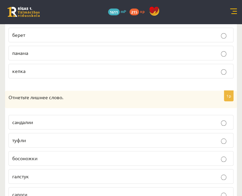
scroll to position [372, 0]
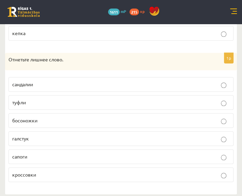
click at [39, 135] on p "галстук" at bounding box center [121, 138] width 218 height 7
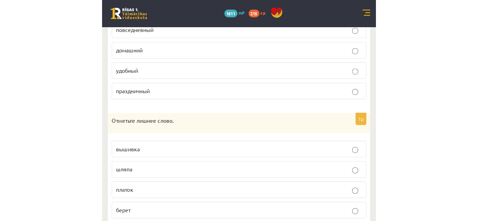
scroll to position [0, 0]
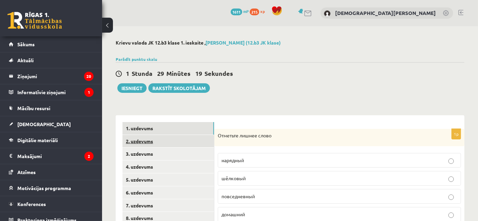
click at [160, 139] on link "2. uzdevums" at bounding box center [168, 141] width 92 height 13
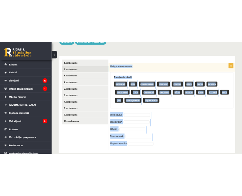
scroll to position [99, 0]
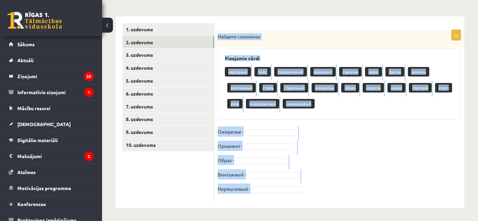
drag, startPoint x: 218, startPoint y: 134, endPoint x: 293, endPoint y: 184, distance: 90.3
click at [299, 189] on div "5p Найдите синонимы Pieejamie vārdi нарядный пояс праздничный орнамент сумочка …" at bounding box center [339, 115] width 250 height 171
copy div "Найдите синонимы Pieejamie vārdi нарядный пояс праздничный орнамент сумочка шве…"
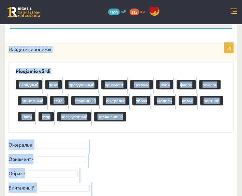
click at [103, 153] on fieldset "Ожерелье - Орнамент - Образ - Винтажный - Неряшливый -" at bounding box center [121, 174] width 225 height 71
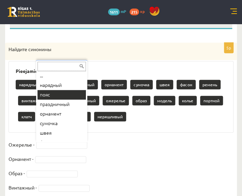
scroll to position [0, 0]
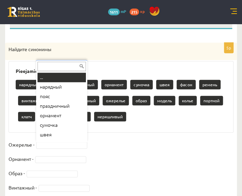
type input "*"
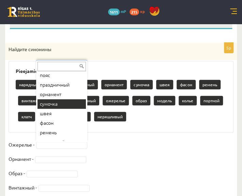
scroll to position [38, 0]
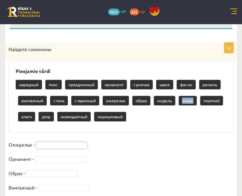
click at [184, 103] on p "колье" at bounding box center [187, 101] width 18 height 10
click at [184, 102] on p "колье" at bounding box center [187, 101] width 18 height 10
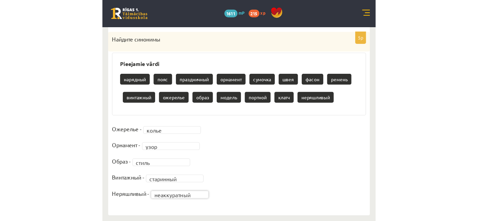
scroll to position [83, 0]
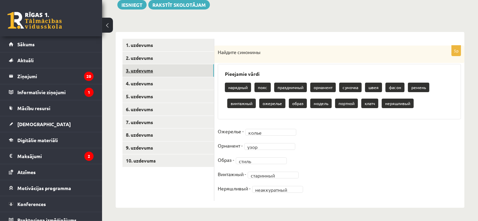
click at [144, 67] on link "3. uzdevums" at bounding box center [168, 70] width 92 height 13
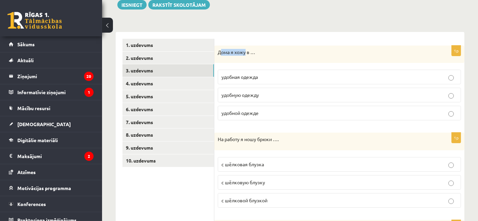
drag, startPoint x: 219, startPoint y: 52, endPoint x: 242, endPoint y: 56, distance: 22.8
click at [242, 56] on div "Дома я хожу в …" at bounding box center [339, 55] width 250 height 18
click at [243, 47] on div "Дома я хожу в …" at bounding box center [339, 55] width 250 height 18
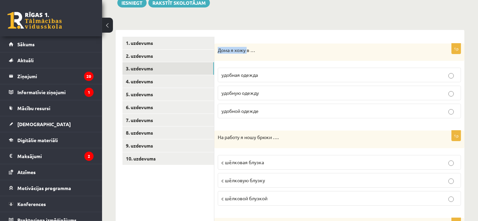
drag, startPoint x: 218, startPoint y: 53, endPoint x: 251, endPoint y: 65, distance: 35.2
click at [250, 63] on div "1p Дома я хожу в … удобная одежда удобную одежду удобной одежде" at bounding box center [339, 84] width 250 height 81
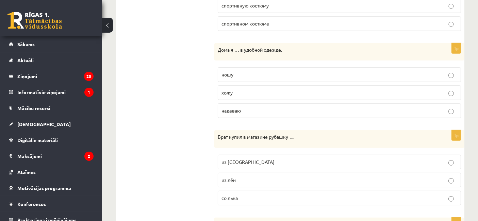
click at [252, 67] on label "ношу" at bounding box center [339, 74] width 243 height 15
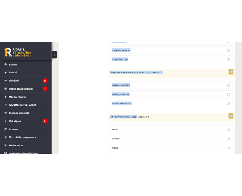
scroll to position [788, 0]
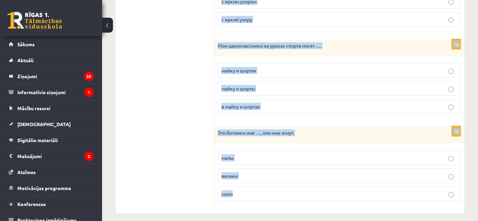
drag, startPoint x: 218, startPoint y: 135, endPoint x: 271, endPoint y: 187, distance: 73.9
copy form "Дома я хожу в … удобная одежда удобную одежду удобной одежде 1p На работу я нош…"
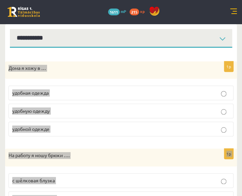
scroll to position [113, 0]
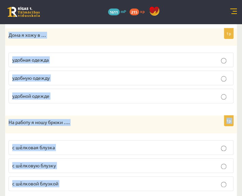
click at [67, 107] on div "1p Дома я хожу в … удобная одежда удобную одежду удобной одежде" at bounding box center [120, 68] width 231 height 81
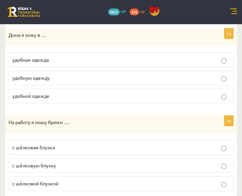
click at [59, 94] on p "удобной одежде" at bounding box center [120, 95] width 217 height 7
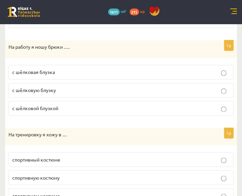
scroll to position [189, 0]
click at [59, 104] on p "с шёлковой блузкой" at bounding box center [120, 107] width 217 height 7
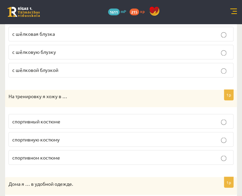
scroll to position [264, 0]
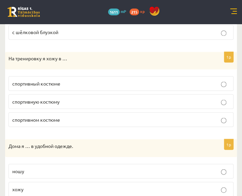
click at [59, 113] on label "спортивном костюме" at bounding box center [121, 119] width 225 height 15
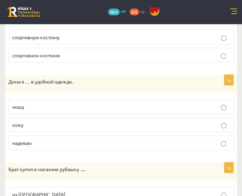
scroll to position [340, 0]
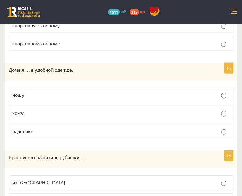
click at [36, 109] on p "хожу" at bounding box center [120, 112] width 217 height 7
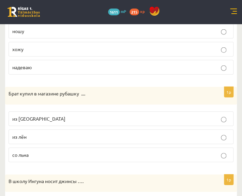
scroll to position [416, 0]
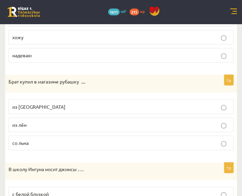
click at [36, 104] on p "из льна" at bounding box center [120, 106] width 217 height 7
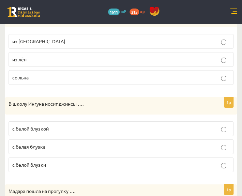
scroll to position [491, 0]
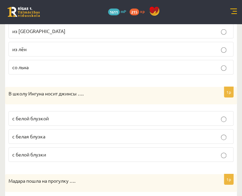
click at [46, 116] on span "с белой блузкой" at bounding box center [30, 118] width 36 height 6
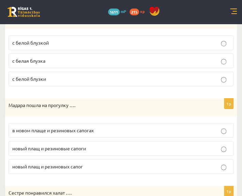
scroll to position [605, 0]
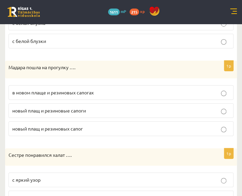
click at [82, 89] on span "в новом плаще и резиновых сапогах" at bounding box center [52, 92] width 81 height 6
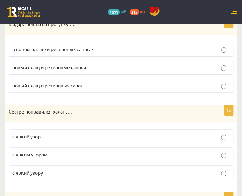
scroll to position [681, 0]
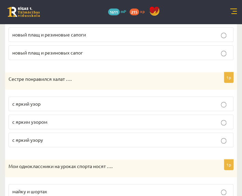
click at [65, 118] on p "с ярким узором" at bounding box center [120, 121] width 217 height 7
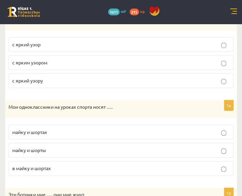
scroll to position [756, 0]
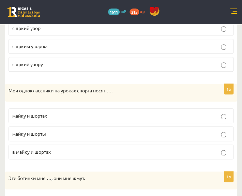
drag, startPoint x: 64, startPoint y: 132, endPoint x: 56, endPoint y: 127, distance: 9.0
click at [63, 132] on label "майку и шорты" at bounding box center [121, 133] width 225 height 15
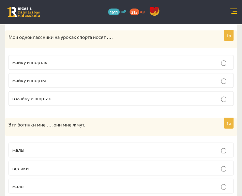
scroll to position [818, 0]
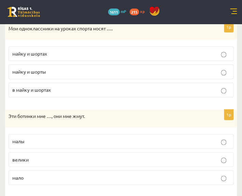
click at [37, 137] on p "малы" at bounding box center [120, 140] width 217 height 7
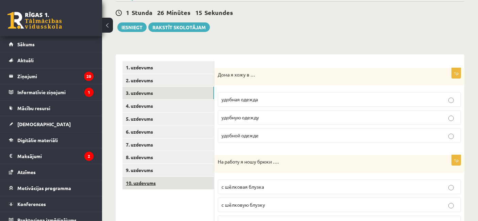
scroll to position [24, 0]
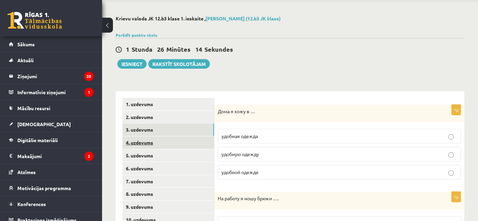
click at [153, 146] on link "4. uzdevums" at bounding box center [168, 142] width 92 height 13
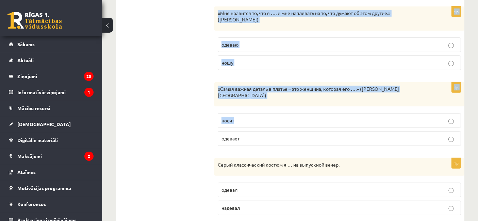
scroll to position [283, 0]
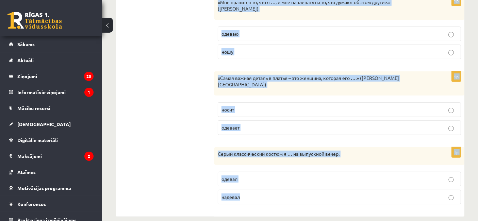
drag, startPoint x: 216, startPoint y: 101, endPoint x: 348, endPoint y: 183, distance: 155.3
click at [353, 194] on div "Выберите правильный глагол 1p Антон не … по последней моде, он предпочитает про…" at bounding box center [339, 25] width 250 height 384
click at [343, 124] on p "одевает" at bounding box center [340, 127] width 236 height 7
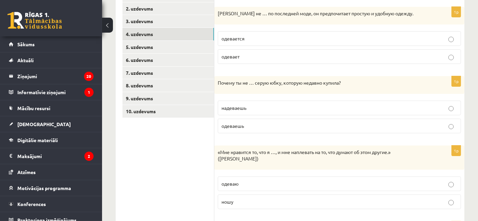
scroll to position [94, 0]
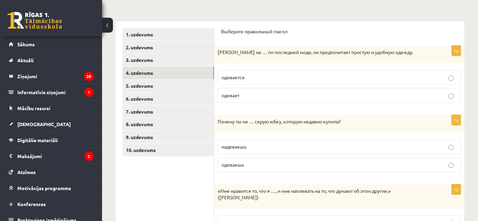
click at [263, 76] on p "одевается" at bounding box center [340, 77] width 236 height 7
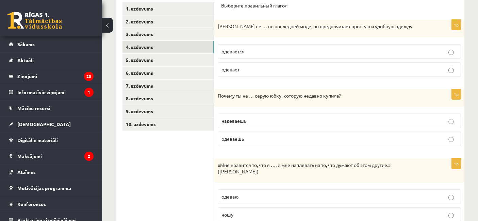
scroll to position [132, 0]
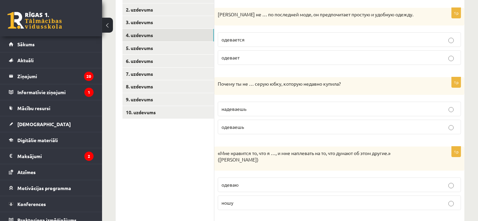
click at [253, 126] on p "одеваешь" at bounding box center [340, 127] width 236 height 7
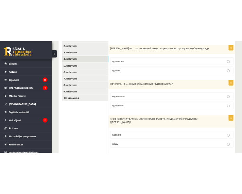
scroll to position [169, 0]
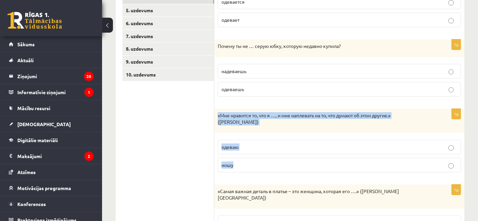
drag, startPoint x: 218, startPoint y: 110, endPoint x: 261, endPoint y: 143, distance: 54.8
click at [264, 154] on div "1p «Мне нравится то, что я …, и мне наплевать на то, что думают об этом другие.…" at bounding box center [339, 143] width 250 height 69
copy div "«Мне нравится то, что я …, и мне наплевать на то, что думают об этом другие.» (…"
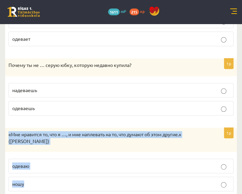
click at [119, 137] on div "«Мне нравится то, что я …, и мне наплевать на то, что думают об этом другие.» (…" at bounding box center [121, 140] width 232 height 24
click at [195, 131] on p "«Мне нравится то, что я …, и мне наплевать на то, что думают об этом другие.» (…" at bounding box center [104, 137] width 191 height 13
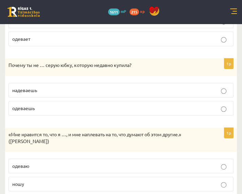
drag, startPoint x: 38, startPoint y: 179, endPoint x: 15, endPoint y: 155, distance: 32.7
click at [37, 181] on p "ношу" at bounding box center [121, 184] width 218 height 7
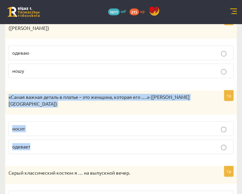
scroll to position [314, 0]
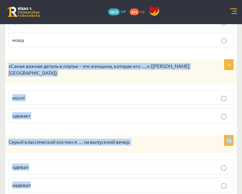
drag, startPoint x: 9, startPoint y: 87, endPoint x: 102, endPoint y: 171, distance: 125.8
copy form "«Самая важная деталь в платье – это женщина, которая его ….» (Ив Сен-Лоран) нос…"
click at [82, 116] on form "Выберите правильный глагол 1p Антон не … по последней моде, он предпочитает про…" at bounding box center [121, 9] width 218 height 377
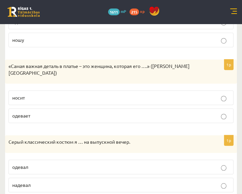
click at [50, 94] on p "носит" at bounding box center [121, 97] width 218 height 7
click at [51, 182] on p "надевал" at bounding box center [121, 185] width 218 height 7
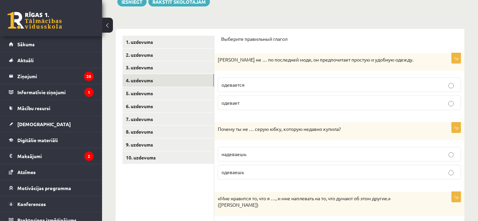
scroll to position [56, 0]
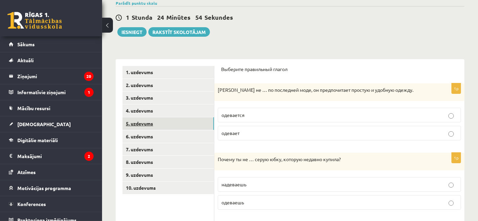
click at [161, 120] on link "5. uzdevums" at bounding box center [168, 123] width 92 height 13
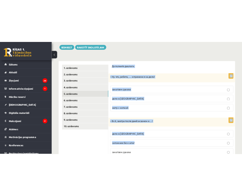
scroll to position [192, 0]
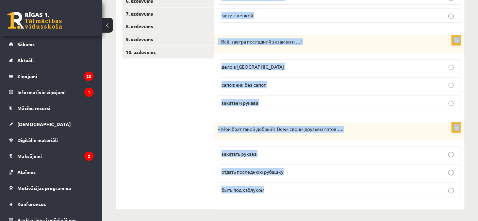
drag, startPoint x: 222, startPoint y: 66, endPoint x: 293, endPoint y: 133, distance: 97.7
click at [332, 187] on form "Дополните диалоги. 1p – Ну что, ребята, … и примемся за дело! закатаем рукава д…" at bounding box center [339, 66] width 236 height 273
copy form "Дополните диалоги. 1p – Ну что, ребята, … и примемся за дело! закатаем рукава д…"
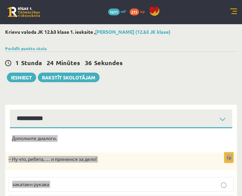
scroll to position [76, 0]
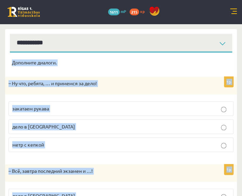
click at [109, 70] on form "Дополните диалоги. 1p – Ну что, ребята, … и примемся за дело! закатаем рукава д…" at bounding box center [121, 195] width 218 height 273
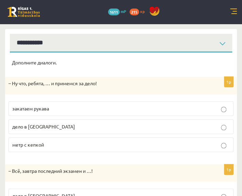
click at [65, 105] on p "закатаем рукава" at bounding box center [120, 108] width 217 height 7
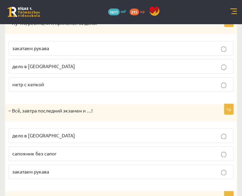
scroll to position [151, 0]
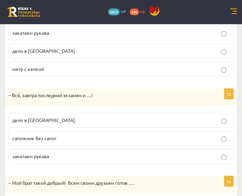
click at [65, 118] on p "дело в шляпе" at bounding box center [120, 119] width 217 height 7
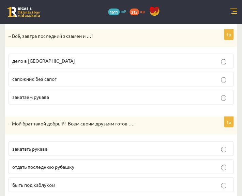
scroll to position [222, 0]
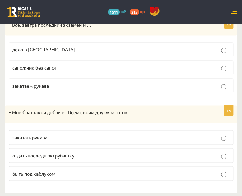
click at [67, 154] on span "отдать последнюю рубашку" at bounding box center [43, 155] width 62 height 6
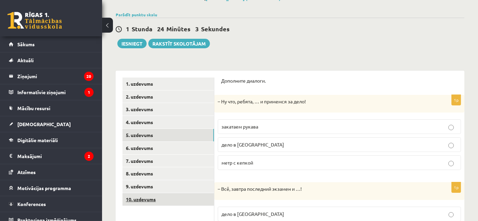
scroll to position [113, 0]
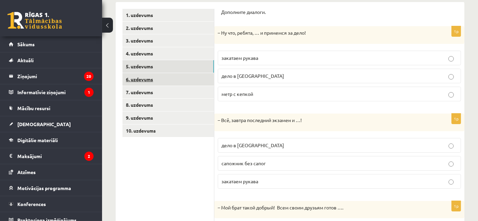
click at [191, 76] on link "6. uzdevums" at bounding box center [168, 79] width 92 height 13
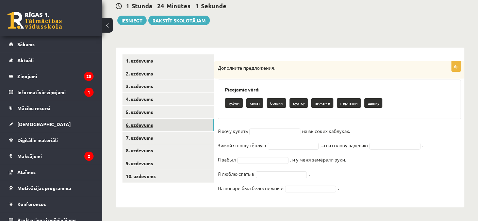
scroll to position [67, 0]
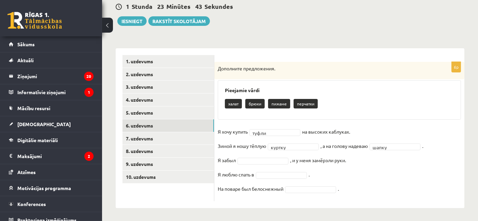
click at [266, 155] on fieldset "Я хочу купить туфли ***** на высоких каблуках. Зимой я ношу тёплую куртку *****…" at bounding box center [339, 162] width 243 height 71
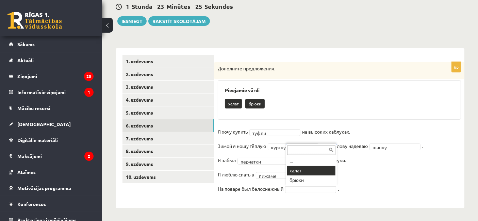
drag, startPoint x: 295, startPoint y: 172, endPoint x: 269, endPoint y: 159, distance: 29.4
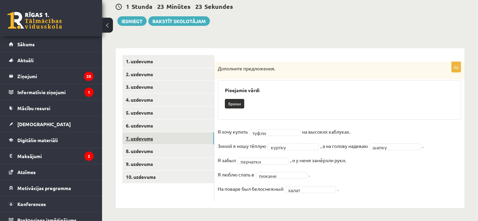
click at [200, 140] on link "7. uzdevums" at bounding box center [168, 138] width 92 height 13
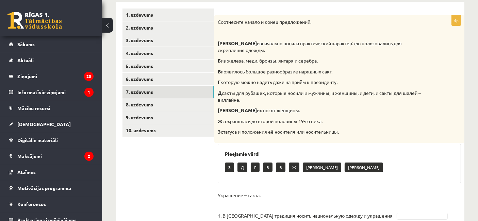
scroll to position [111, 0]
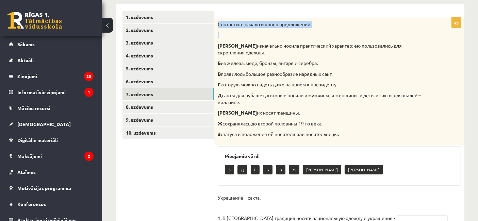
drag, startPoint x: 216, startPoint y: 24, endPoint x: 230, endPoint y: 32, distance: 15.5
click at [230, 32] on div "Соотнесите начало и конец предложений. А изначально носила практический характе…" at bounding box center [339, 82] width 250 height 128
click at [351, 71] on p "В появилось большое разнообразие нарядных сакт." at bounding box center [322, 74] width 209 height 7
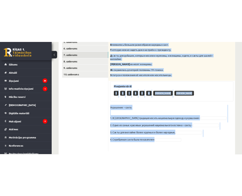
scroll to position [187, 0]
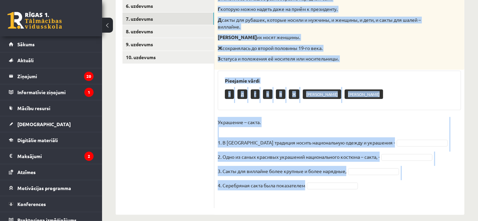
drag, startPoint x: 217, startPoint y: 25, endPoint x: 325, endPoint y: 165, distance: 176.7
click at [354, 182] on div "4p Соотнесите начало и конец предложений. А изначально носила практический хара…" at bounding box center [339, 75] width 250 height 266
copy div "Соотнесите начало и конец предложений. А изначально носила практический характе…"
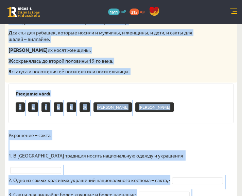
click at [122, 132] on p "Украшение – сакта. 1. В Латвии традиция носить национальную одежду и украшения -" at bounding box center [97, 145] width 177 height 31
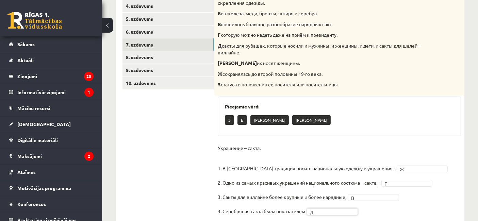
scroll to position [149, 0]
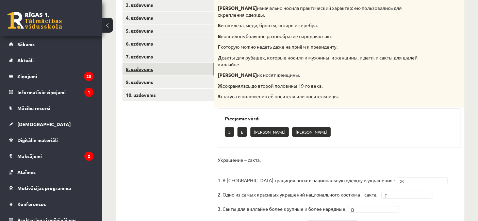
click at [166, 68] on link "8. uzdevums" at bounding box center [168, 69] width 92 height 13
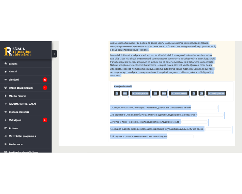
scroll to position [315, 0]
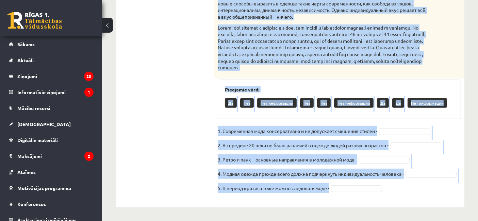
drag, startPoint x: 216, startPoint y: 84, endPoint x: 384, endPoint y: 201, distance: 204.3
click at [388, 206] on div "5p Прочитайте текст и выполните задание. Главное отличие молодёжной моды состои…" at bounding box center [339, 11] width 250 height 391
copy div "Прочитайте текст и выполните задание. Главное отличие молодёжной моды состоит в…"
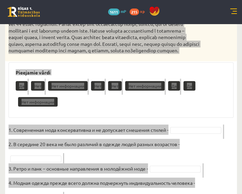
scroll to position [353, 0]
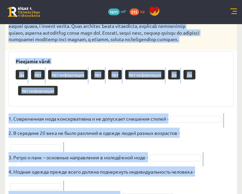
click at [218, 107] on div "Pieejamie vārdi Да Нет Нет информации Нет Нет Нет информации Да Да Нет информац…" at bounding box center [121, 78] width 225 height 55
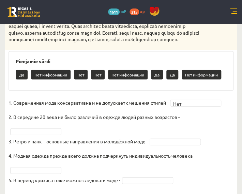
drag, startPoint x: 16, startPoint y: 147, endPoint x: 17, endPoint y: 151, distance: 4.5
click at [16, 149] on fieldset "1. Современная мода консервативна и не допускает смешения стилей - Нет *** 2. В…" at bounding box center [121, 144] width 225 height 92
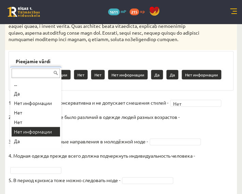
scroll to position [3, 0]
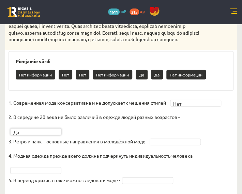
click at [159, 167] on fieldset "1. Современная мода консервативна и не допускает смешения стилей - Нет *** 2. В…" at bounding box center [121, 144] width 225 height 92
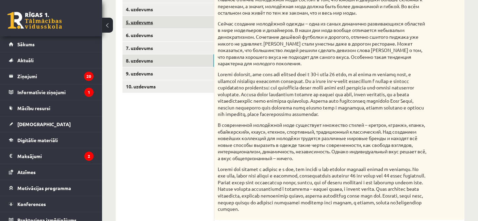
scroll to position [88, 0]
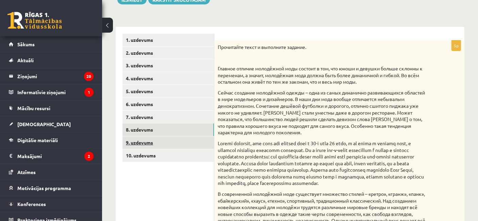
click at [180, 140] on link "9. uzdevums" at bounding box center [168, 142] width 92 height 13
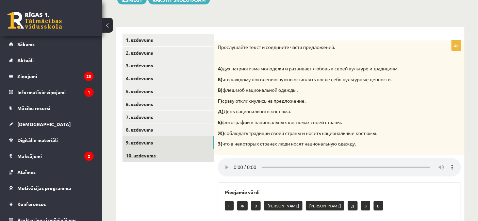
click at [169, 154] on link "10. uzdevums" at bounding box center [168, 155] width 92 height 13
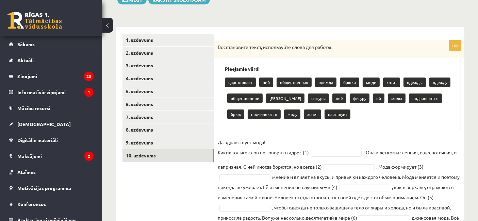
scroll to position [164, 0]
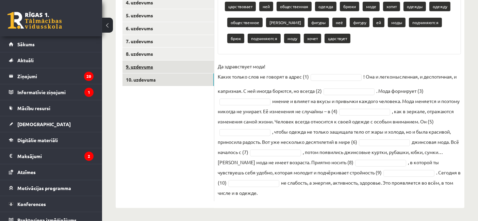
click at [177, 68] on link "9. uzdevums" at bounding box center [168, 67] width 92 height 13
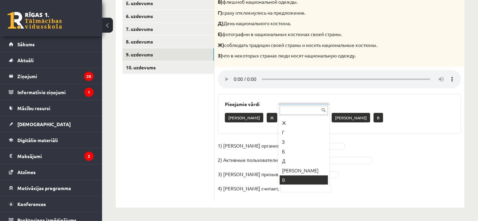
scroll to position [0, 0]
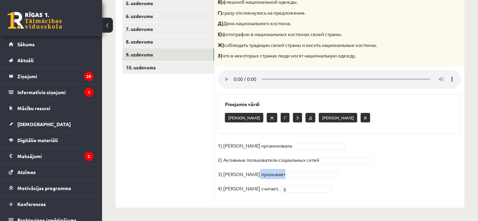
drag, startPoint x: 258, startPoint y: 175, endPoint x: 288, endPoint y: 175, distance: 30.3
click at [288, 175] on fieldset "1) Мухаббат Саби организовала 2) Активные пользователи социальных сетей 3) Муха…" at bounding box center [339, 169] width 243 height 57
copy fieldset "призывает"
click at [293, 163] on p "2) Активные пользователи социальных сетей" at bounding box center [268, 160] width 101 height 10
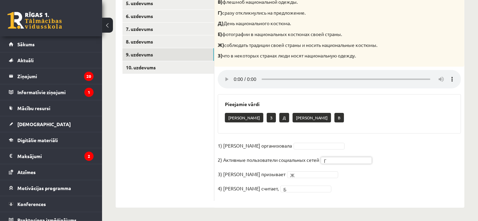
scroll to position [139, 0]
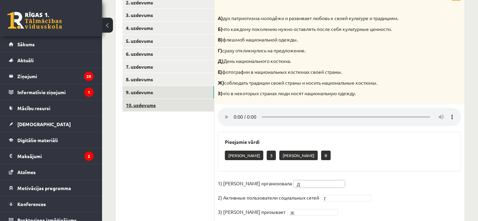
click at [175, 107] on link "10. uzdevums" at bounding box center [168, 105] width 92 height 13
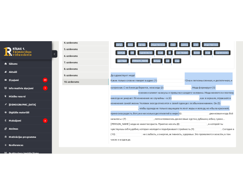
scroll to position [164, 0]
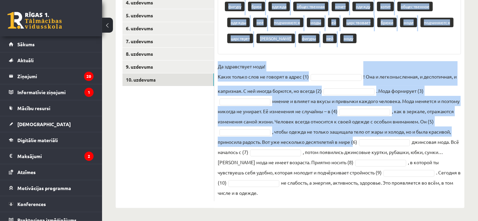
drag, startPoint x: 218, startPoint y: 35, endPoint x: 387, endPoint y: 164, distance: 212.4
click at [427, 192] on div "10p Восстановите текст, используйте слова для работы. Pieejamie vārdi фигуру бр…" at bounding box center [339, 83] width 250 height 237
copy div "Восстановите текст, используйте слова для работы. Pieejamie vārdi фигуру брюк о…"
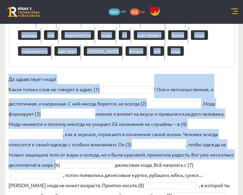
click at [83, 68] on div "10p Восстановите текст, используйте слова для работы. Pieejamie vārdi фигуру бр…" at bounding box center [121, 100] width 233 height 247
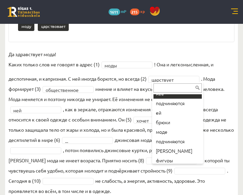
scroll to position [103, 0]
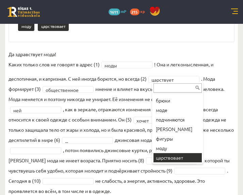
drag, startPoint x: 174, startPoint y: 158, endPoint x: 167, endPoint y: 157, distance: 6.9
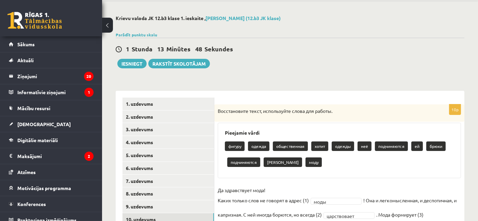
scroll to position [0, 0]
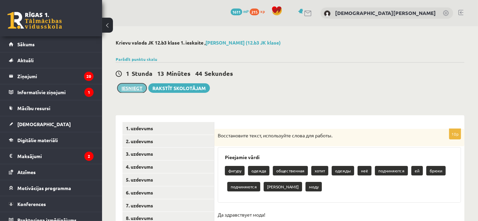
click at [133, 92] on button "Iesniegt" at bounding box center [131, 88] width 29 height 10
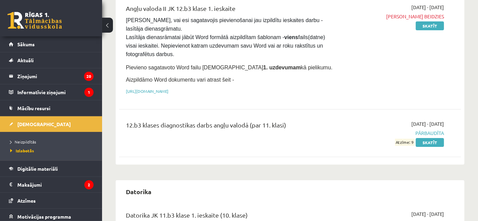
scroll to position [151, 0]
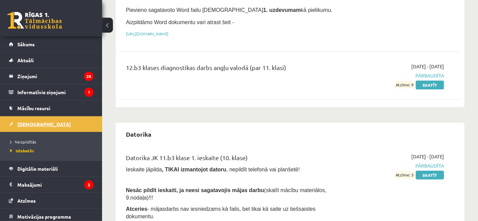
click at [31, 122] on span "[DEMOGRAPHIC_DATA]" at bounding box center [43, 124] width 53 height 6
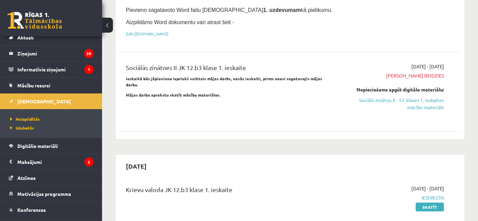
scroll to position [34, 0]
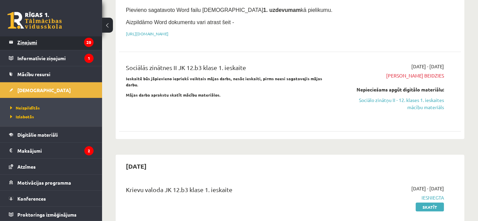
click at [42, 46] on legend "Ziņojumi 20" at bounding box center [55, 42] width 76 height 16
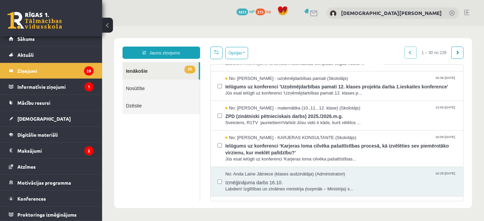
scroll to position [151, 0]
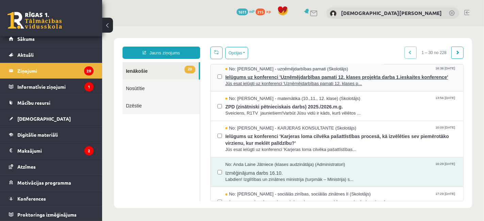
click at [364, 84] on span "Jūs esat ielūgti uz konferenci 'Uzņēmējdarbības pamati 12. klases p..." at bounding box center [340, 83] width 231 height 6
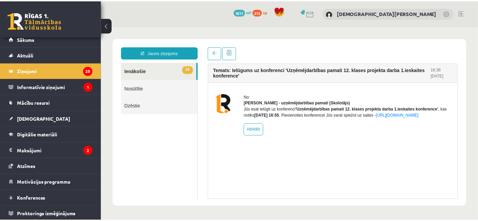
scroll to position [0, 0]
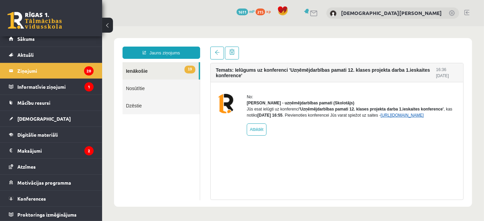
click at [380, 117] on link "[URL][DOMAIN_NAME]" at bounding box center [401, 115] width 43 height 5
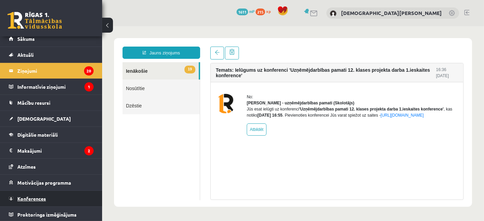
click at [40, 201] on link "Konferences" at bounding box center [51, 199] width 85 height 16
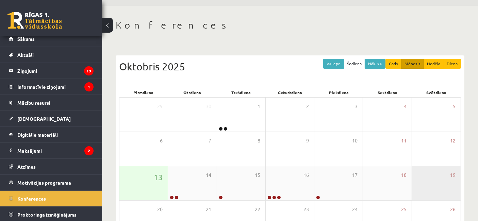
scroll to position [38, 0]
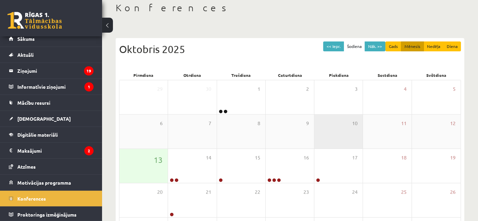
click at [327, 124] on div "10" at bounding box center [338, 132] width 48 height 34
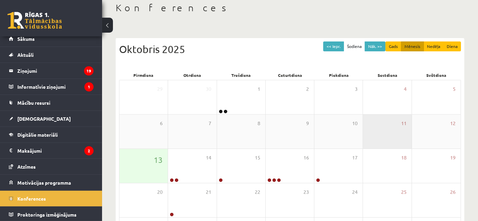
click at [388, 134] on div "11" at bounding box center [387, 132] width 48 height 34
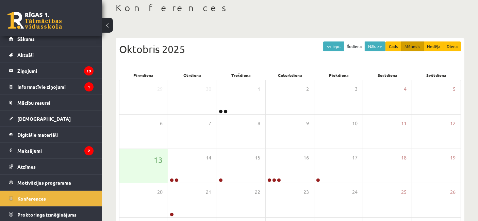
click at [473, 137] on div "Konferences << Iepr. Šodiena Nāk. >> Gads Mēnesis Nedēļa Diena [DATE] Pirmdiena…" at bounding box center [290, 137] width 376 height 299
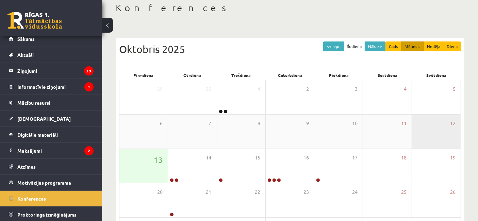
click at [447, 135] on div "12" at bounding box center [436, 132] width 49 height 34
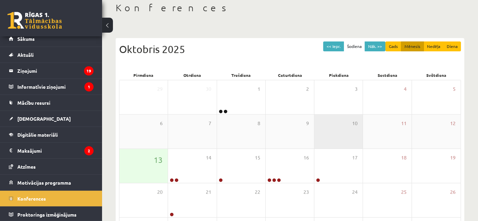
click at [338, 132] on div "10" at bounding box center [338, 132] width 48 height 34
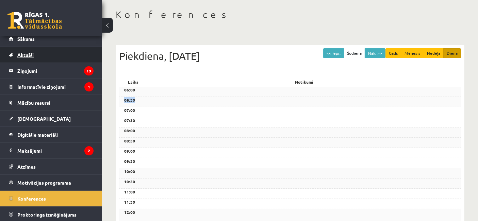
scroll to position [0, 0]
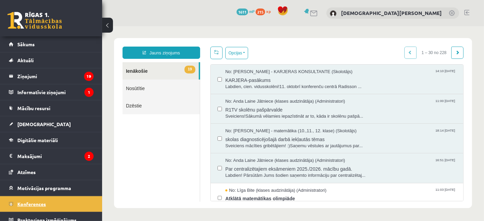
click at [50, 207] on link "Konferences" at bounding box center [51, 204] width 85 height 16
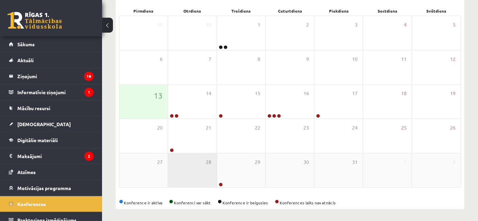
scroll to position [103, 0]
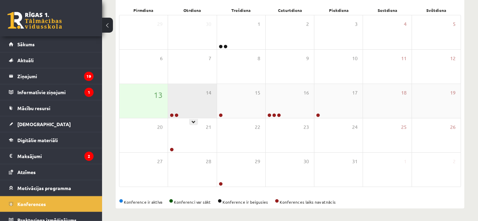
click at [192, 99] on div "14" at bounding box center [192, 101] width 48 height 34
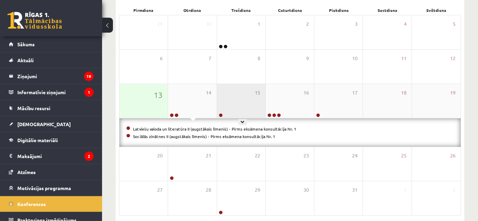
click at [227, 96] on div "15" at bounding box center [241, 101] width 48 height 34
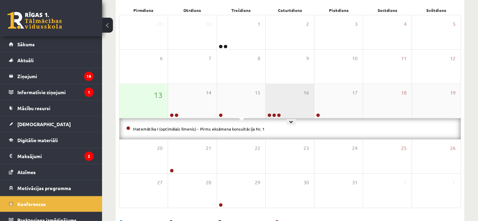
click at [278, 99] on div "16" at bounding box center [290, 101] width 48 height 34
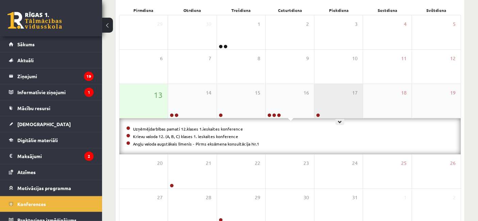
click at [336, 99] on div "17" at bounding box center [338, 101] width 48 height 34
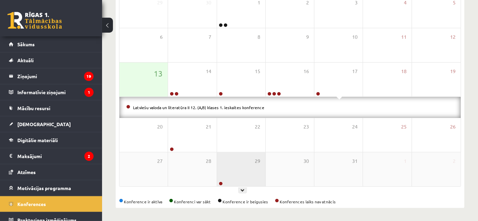
click at [253, 168] on div "29" at bounding box center [241, 169] width 48 height 34
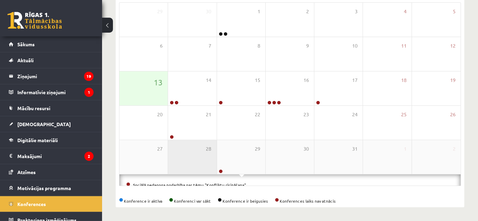
scroll to position [124, 0]
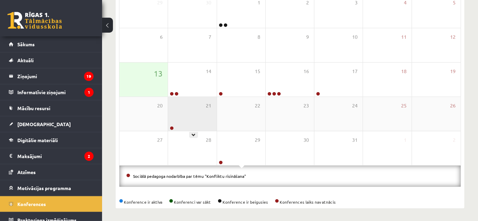
click at [200, 117] on div "21" at bounding box center [192, 114] width 48 height 34
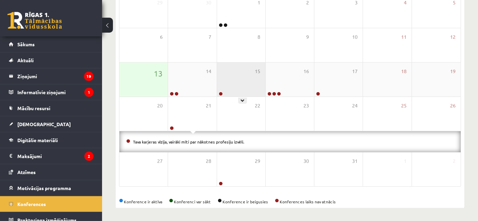
click at [245, 76] on div "15" at bounding box center [241, 80] width 48 height 34
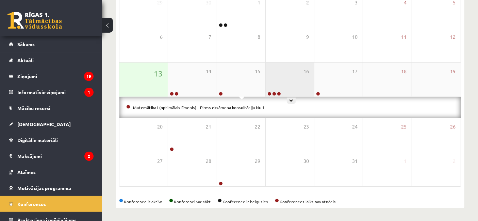
click at [291, 84] on div "16" at bounding box center [290, 80] width 48 height 34
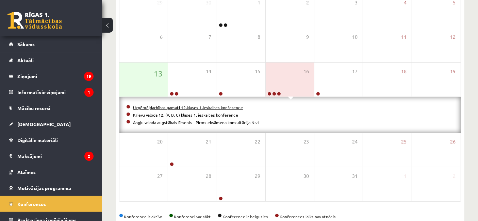
click at [161, 107] on link "Uzņēmējdarbības pamati 12.klases 1.ieskaites konference" at bounding box center [188, 107] width 110 height 5
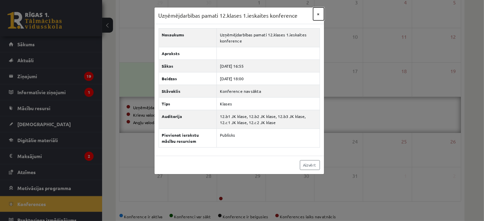
click at [316, 14] on button "×" at bounding box center [318, 13] width 11 height 13
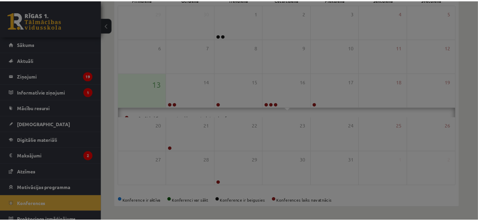
scroll to position [103, 0]
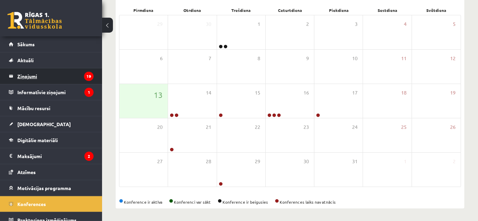
click at [56, 73] on legend "Ziņojumi 19" at bounding box center [55, 76] width 76 height 16
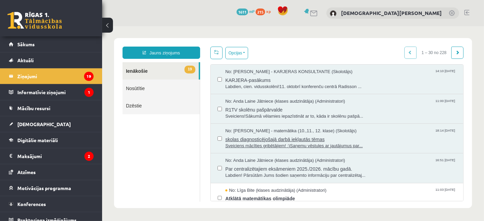
click at [397, 138] on span "skolas diagnosticējošajā darbā iekļautās tēmas" at bounding box center [340, 138] width 231 height 9
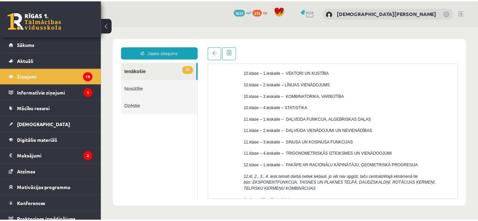
scroll to position [20, 0]
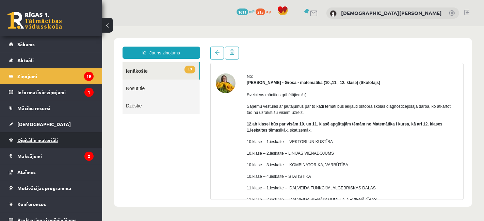
click at [54, 137] on span "Digitālie materiāli" at bounding box center [37, 140] width 40 height 6
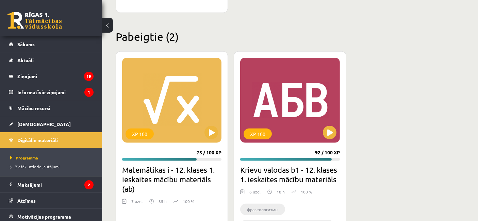
scroll to position [847, 0]
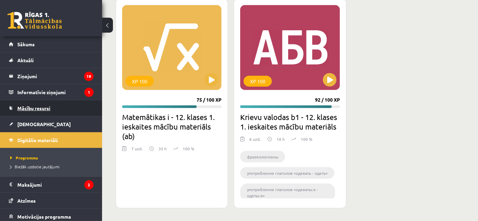
click at [44, 102] on link "Mācību resursi" at bounding box center [51, 108] width 85 height 16
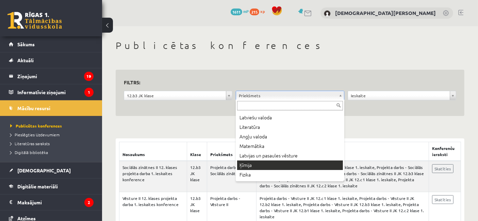
scroll to position [38, 0]
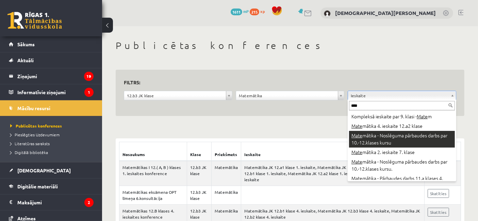
scroll to position [38, 0]
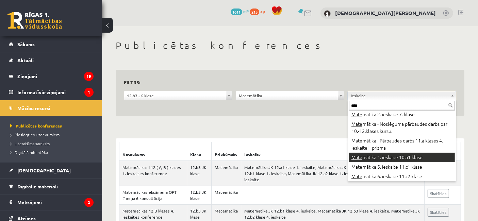
type input "****"
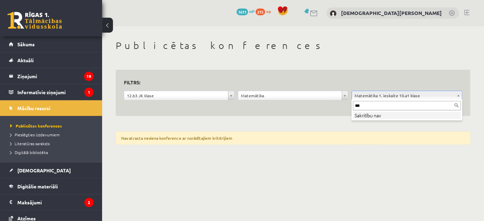
type input "****"
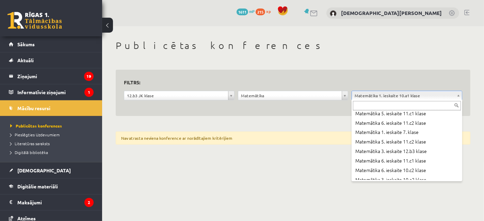
scroll to position [5428, 0]
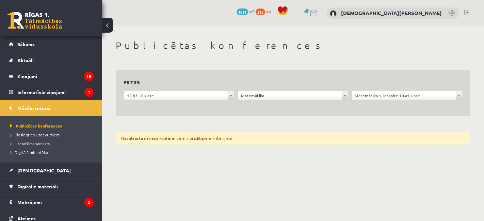
click at [32, 136] on span "Pieslēgties Uzdevumiem" at bounding box center [34, 134] width 49 height 5
click at [46, 134] on span "Pieslēgties Uzdevumiem" at bounding box center [37, 134] width 54 height 5
